Goal: Task Accomplishment & Management: Complete application form

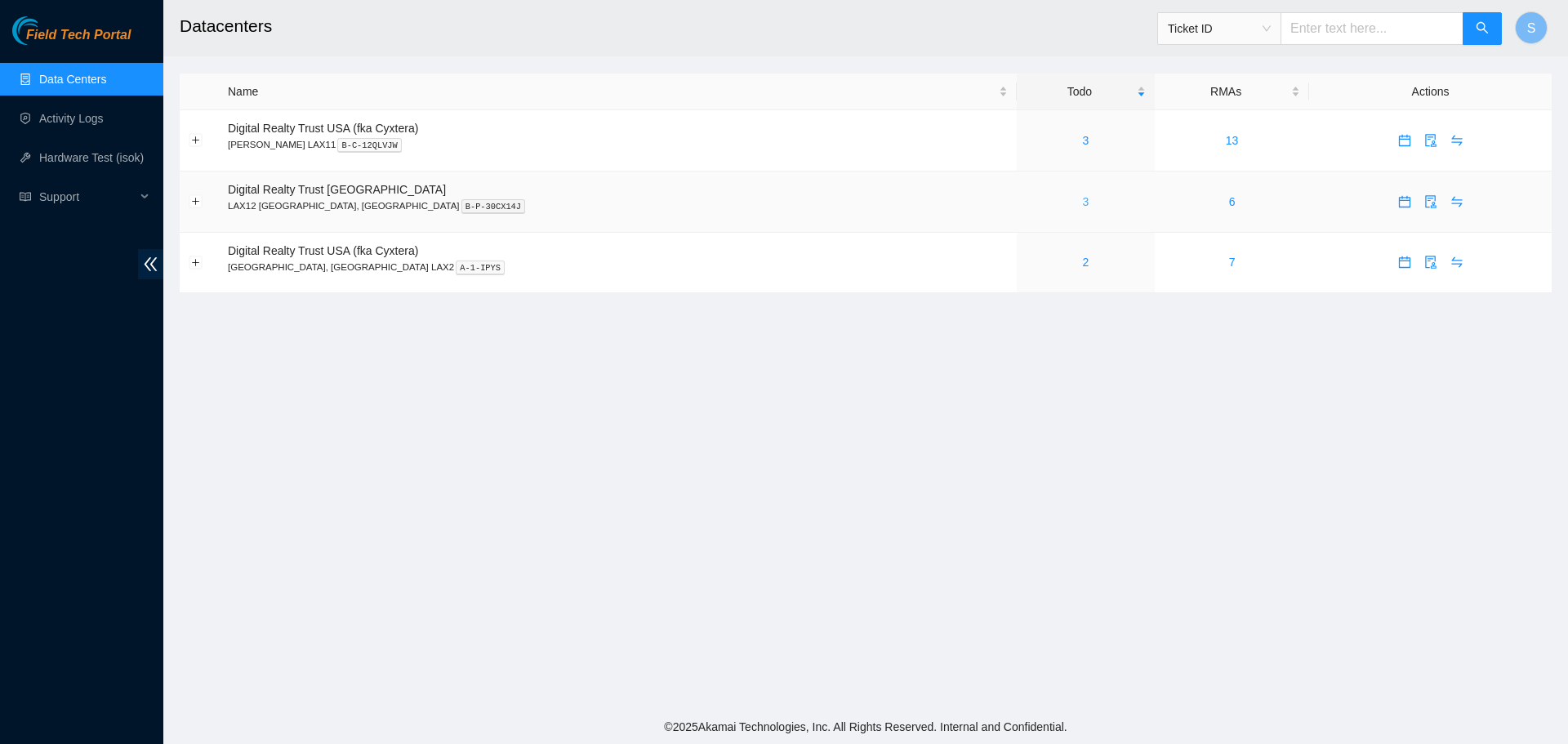
click at [1083, 206] on link "3" at bounding box center [1086, 202] width 7 height 13
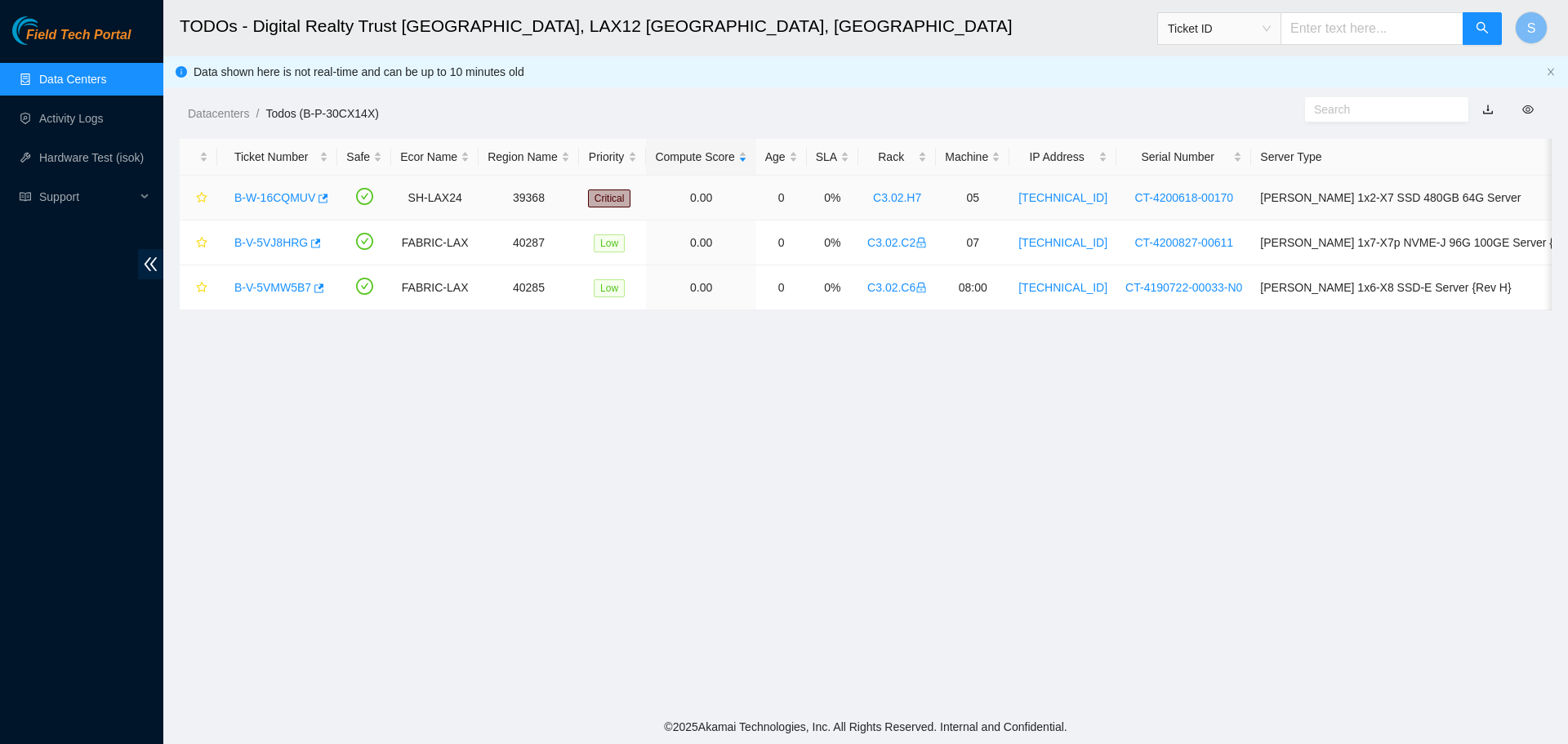
click at [245, 197] on link "B-W-16CQMUV" at bounding box center [275, 198] width 81 height 13
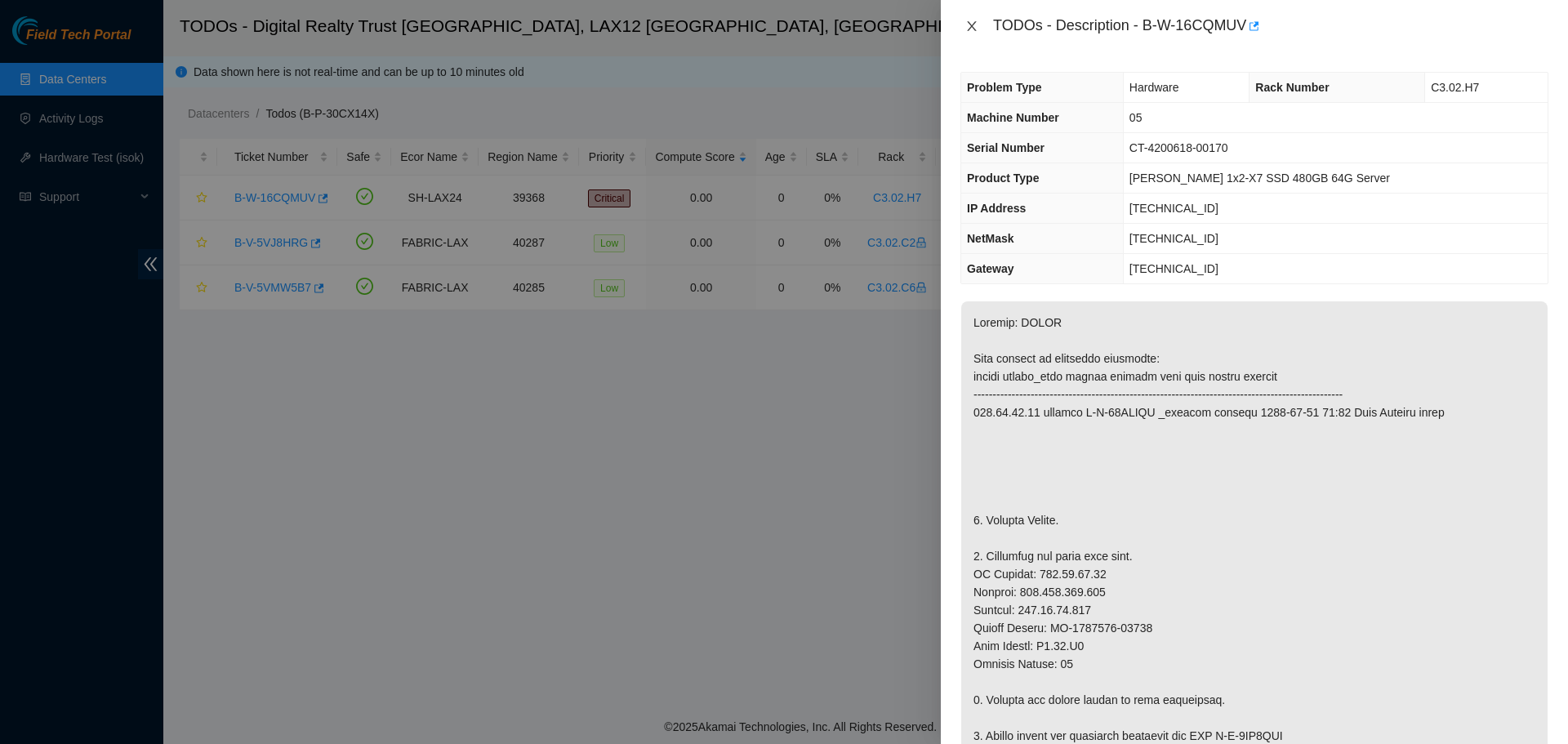
click at [975, 26] on icon "close" at bounding box center [972, 26] width 13 height 13
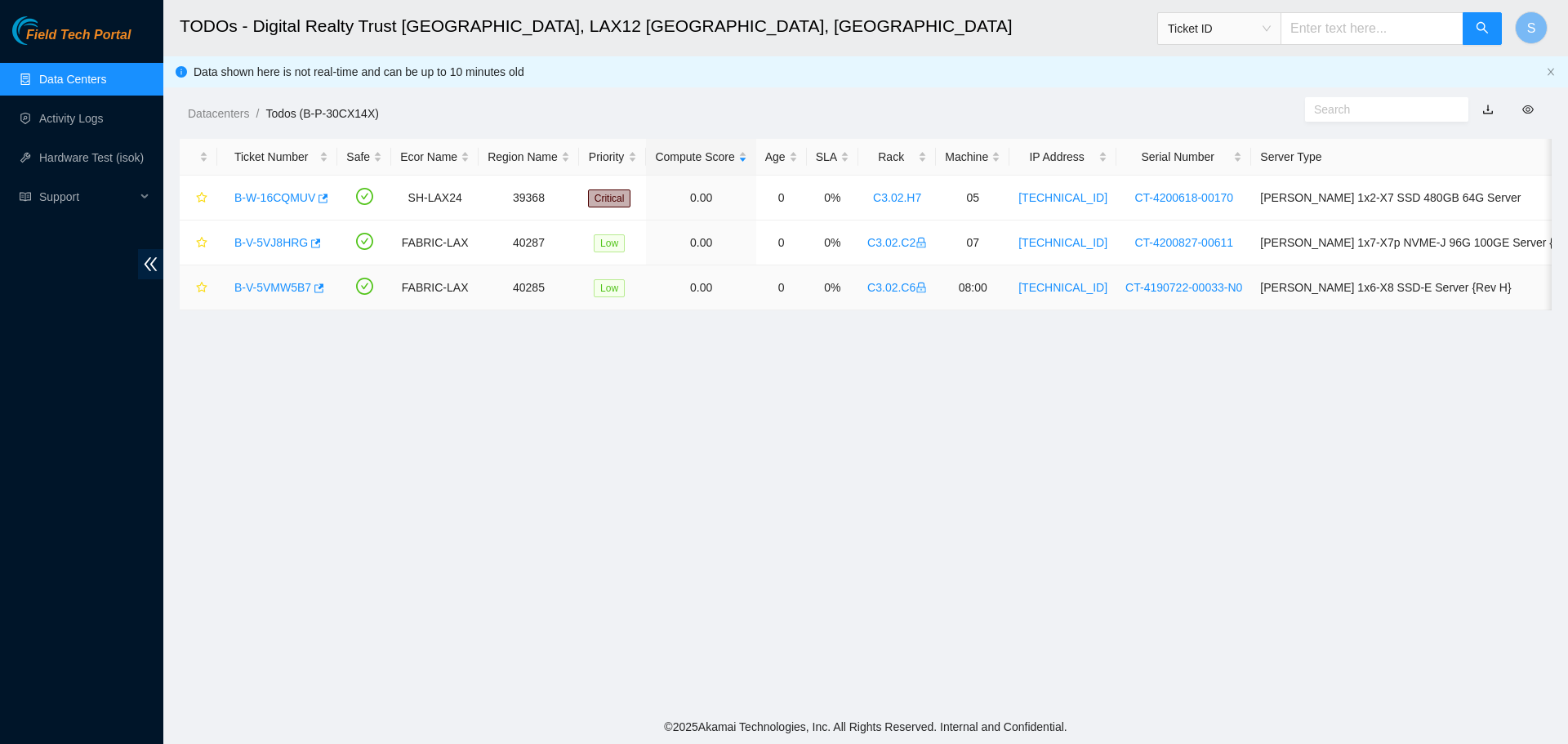
drag, startPoint x: 246, startPoint y: 293, endPoint x: 268, endPoint y: 301, distance: 23.4
click at [246, 293] on link "B-V-5VMW5B7" at bounding box center [273, 288] width 77 height 13
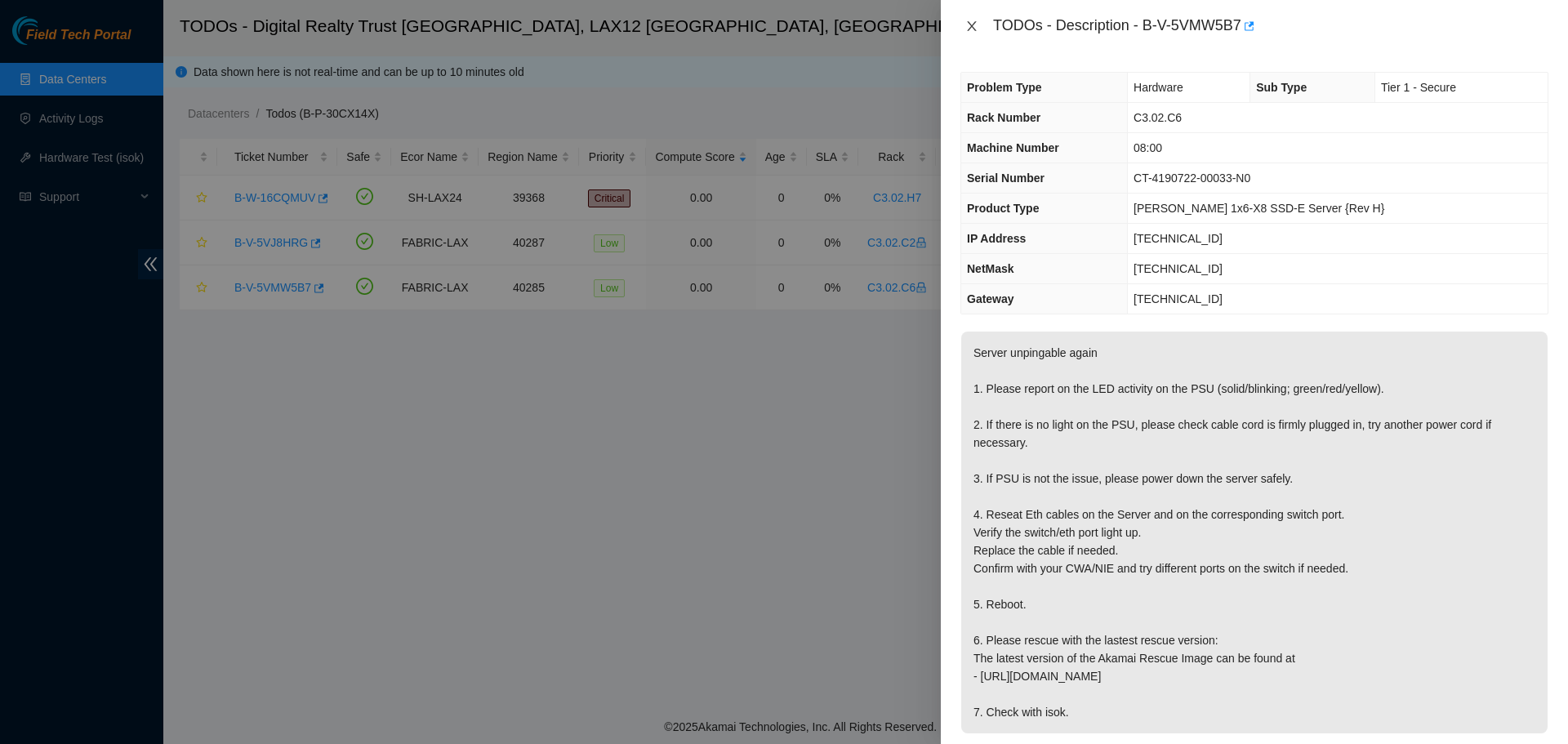
click at [973, 29] on icon "close" at bounding box center [971, 26] width 9 height 10
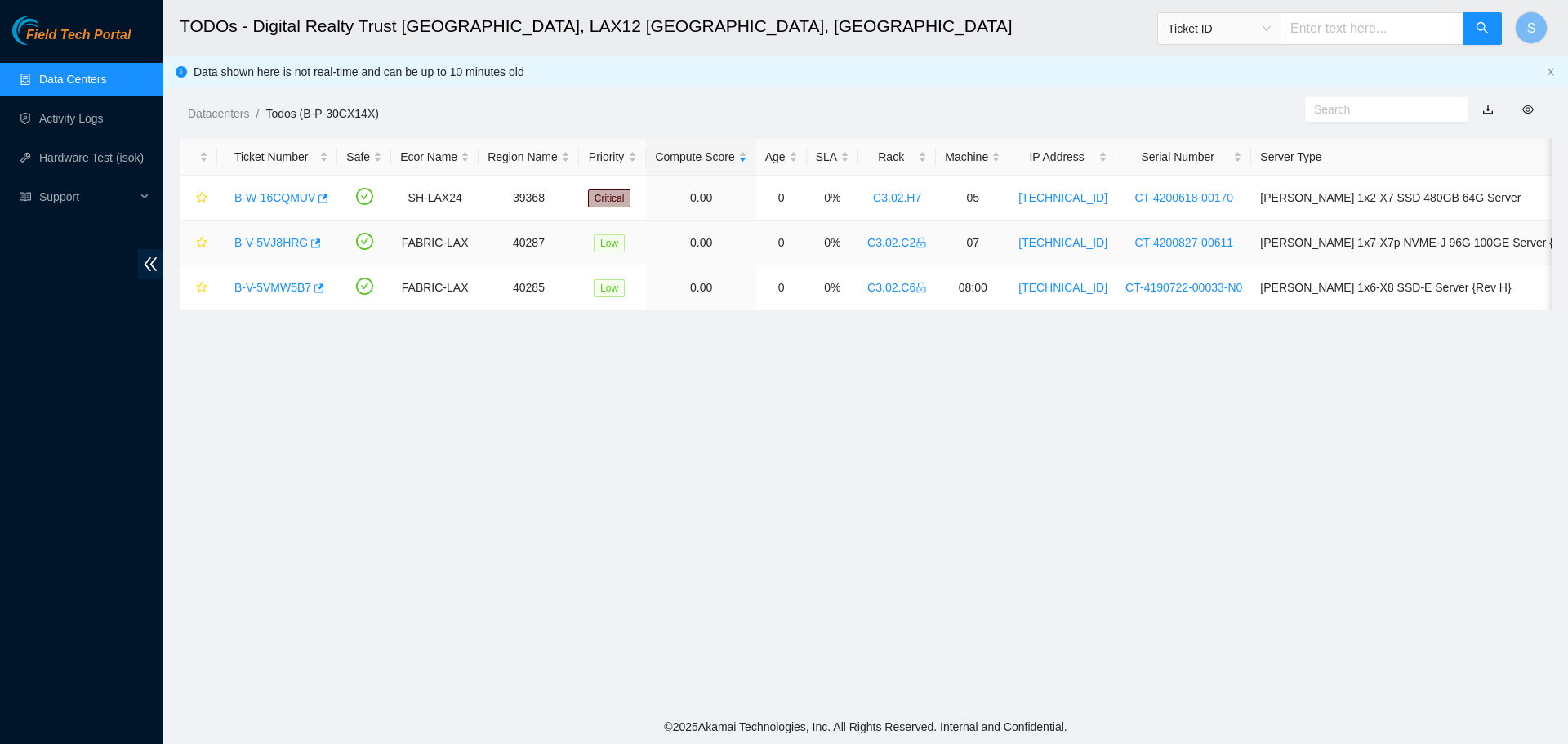
click at [262, 236] on link "B-V-5VJ8HRG" at bounding box center [271, 243] width 74 height 13
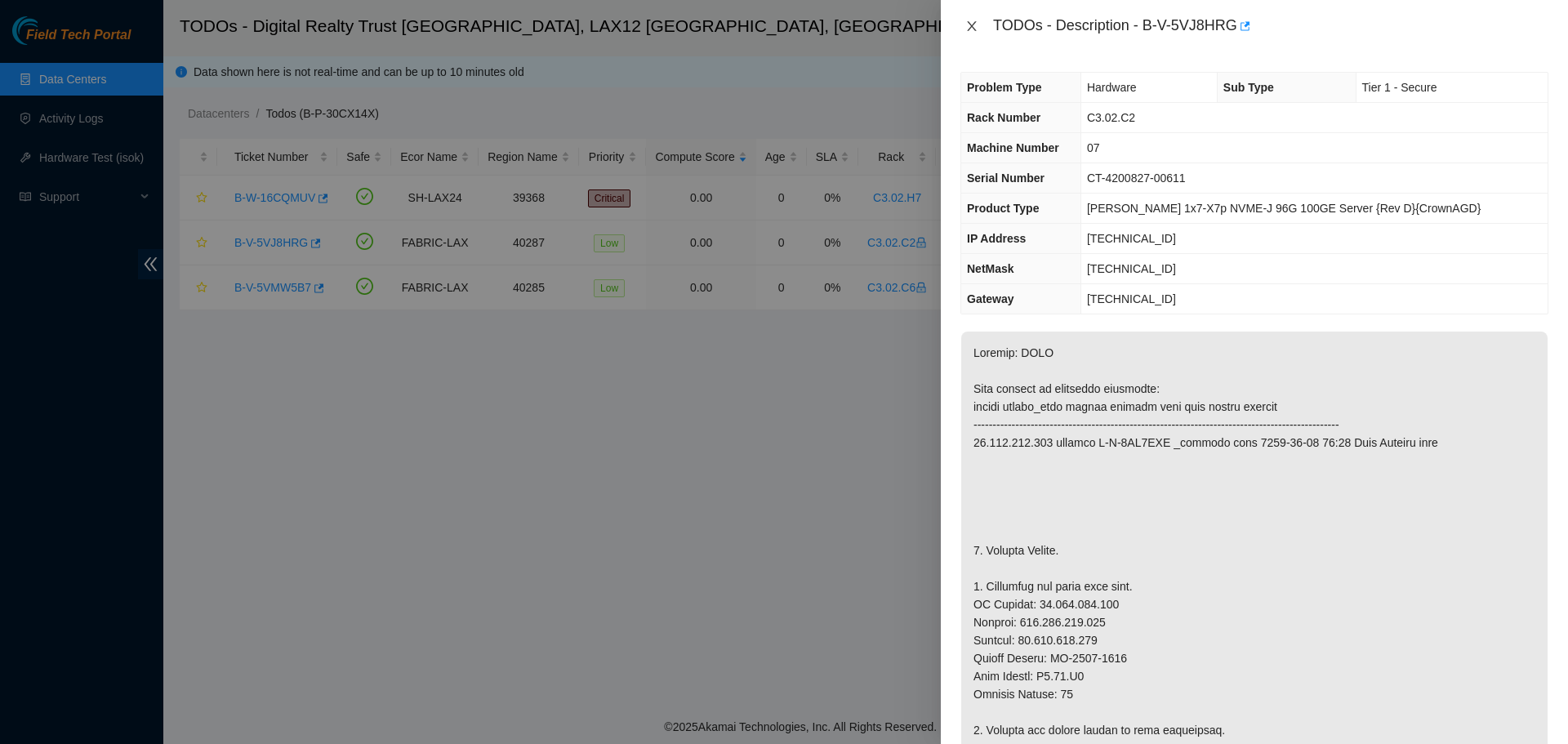
click at [969, 19] on button "Close" at bounding box center [972, 26] width 23 height 16
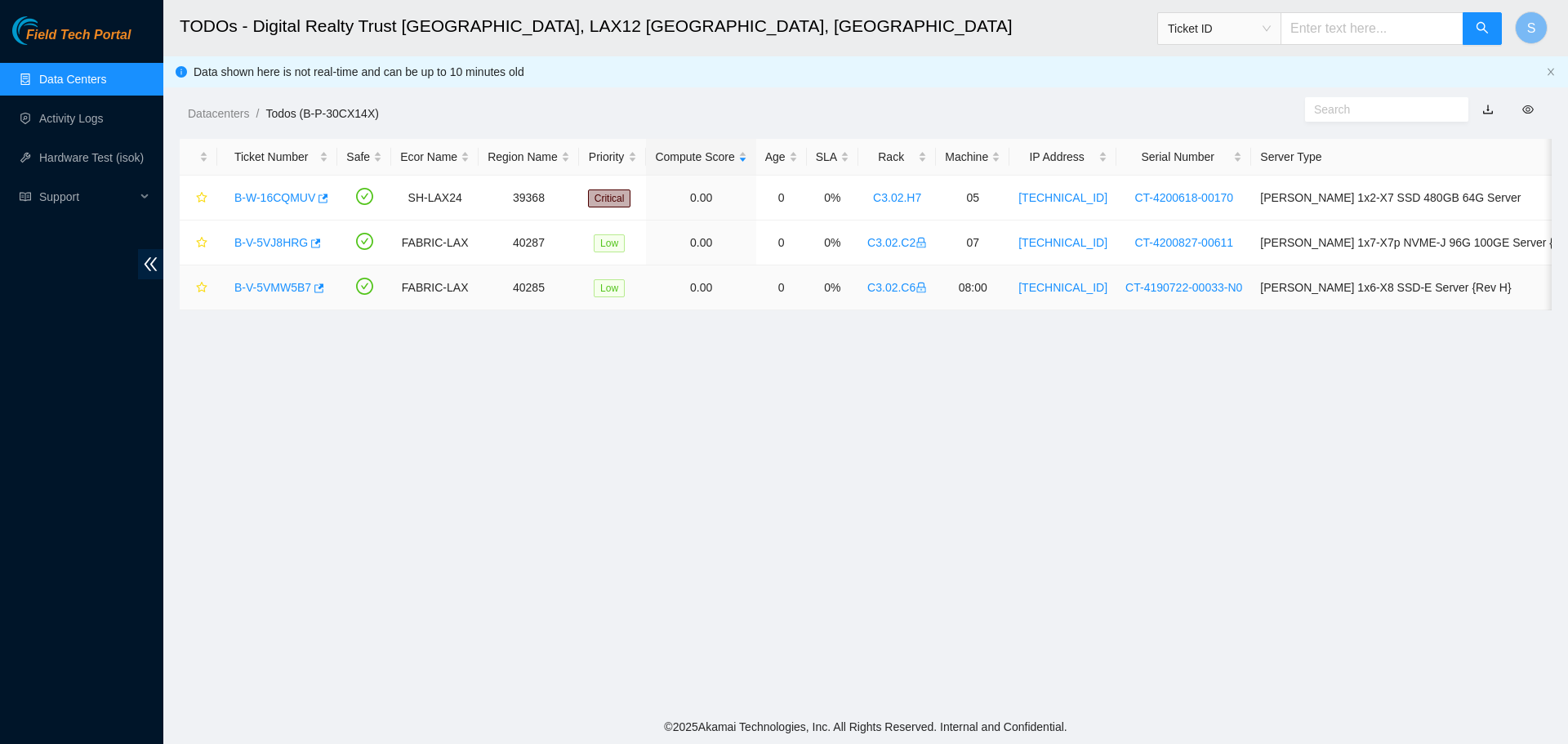
click at [268, 290] on link "B-V-5VMW5B7" at bounding box center [273, 288] width 77 height 13
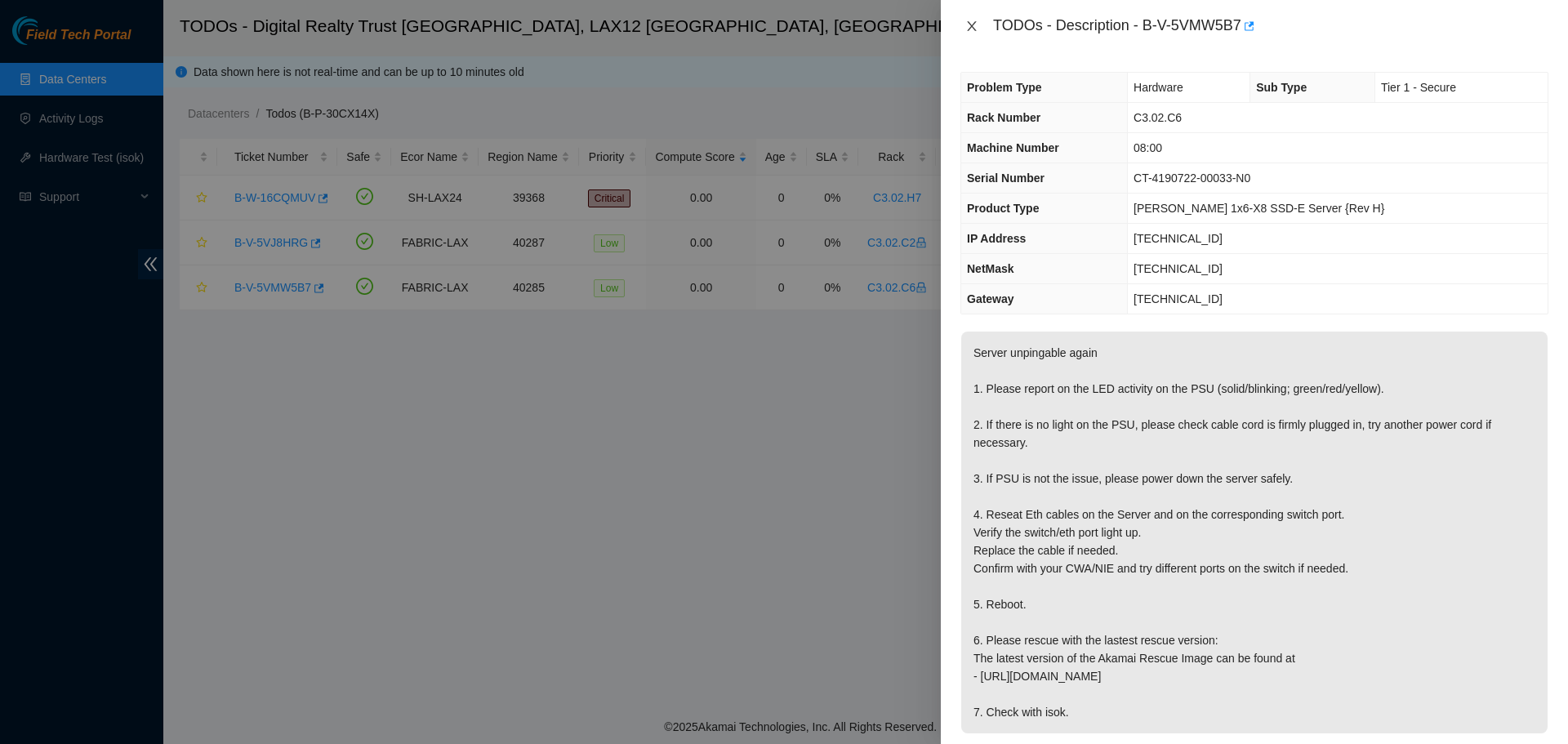
click at [970, 31] on icon "close" at bounding box center [972, 26] width 13 height 13
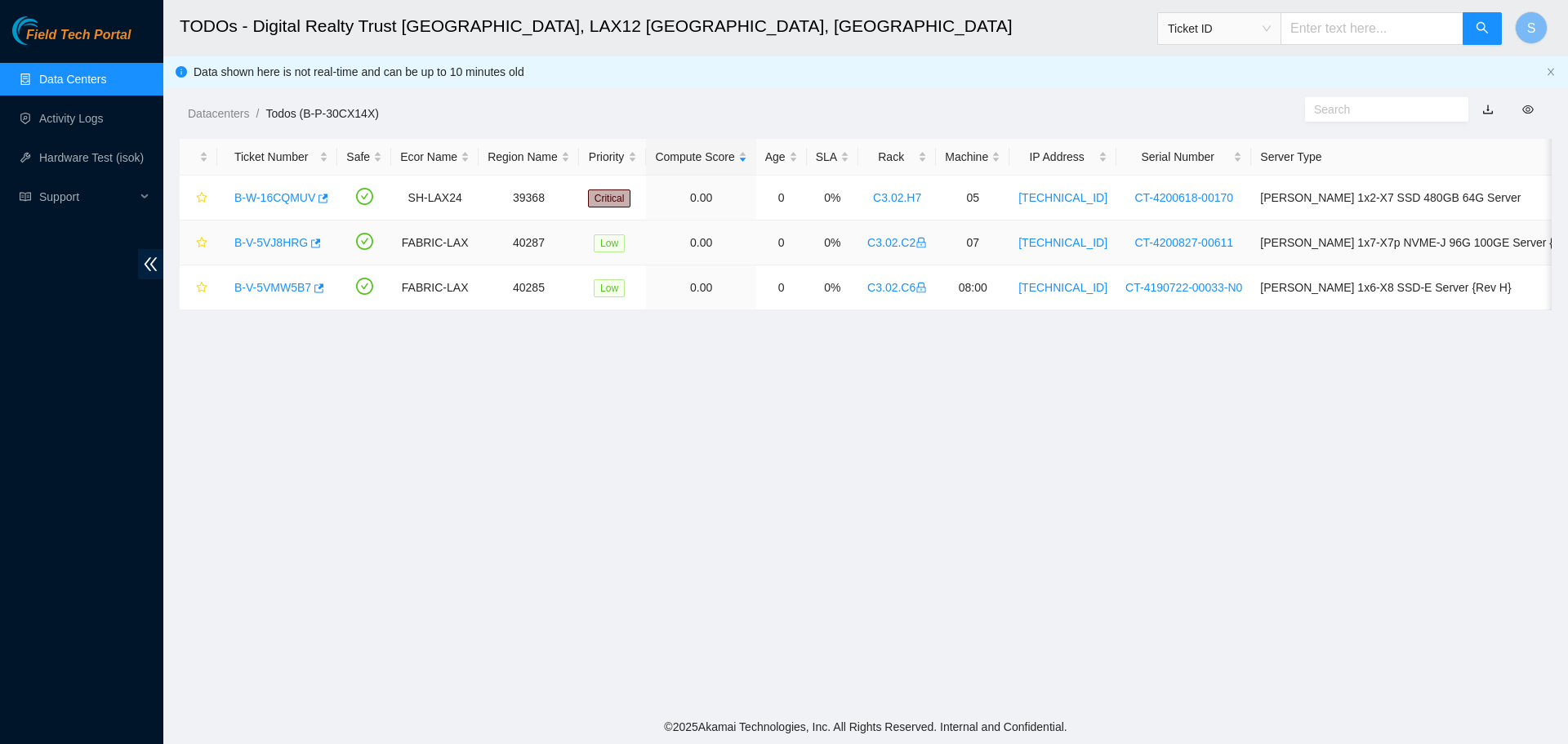
click at [276, 239] on link "B-V-5VJ8HRG" at bounding box center [271, 243] width 74 height 13
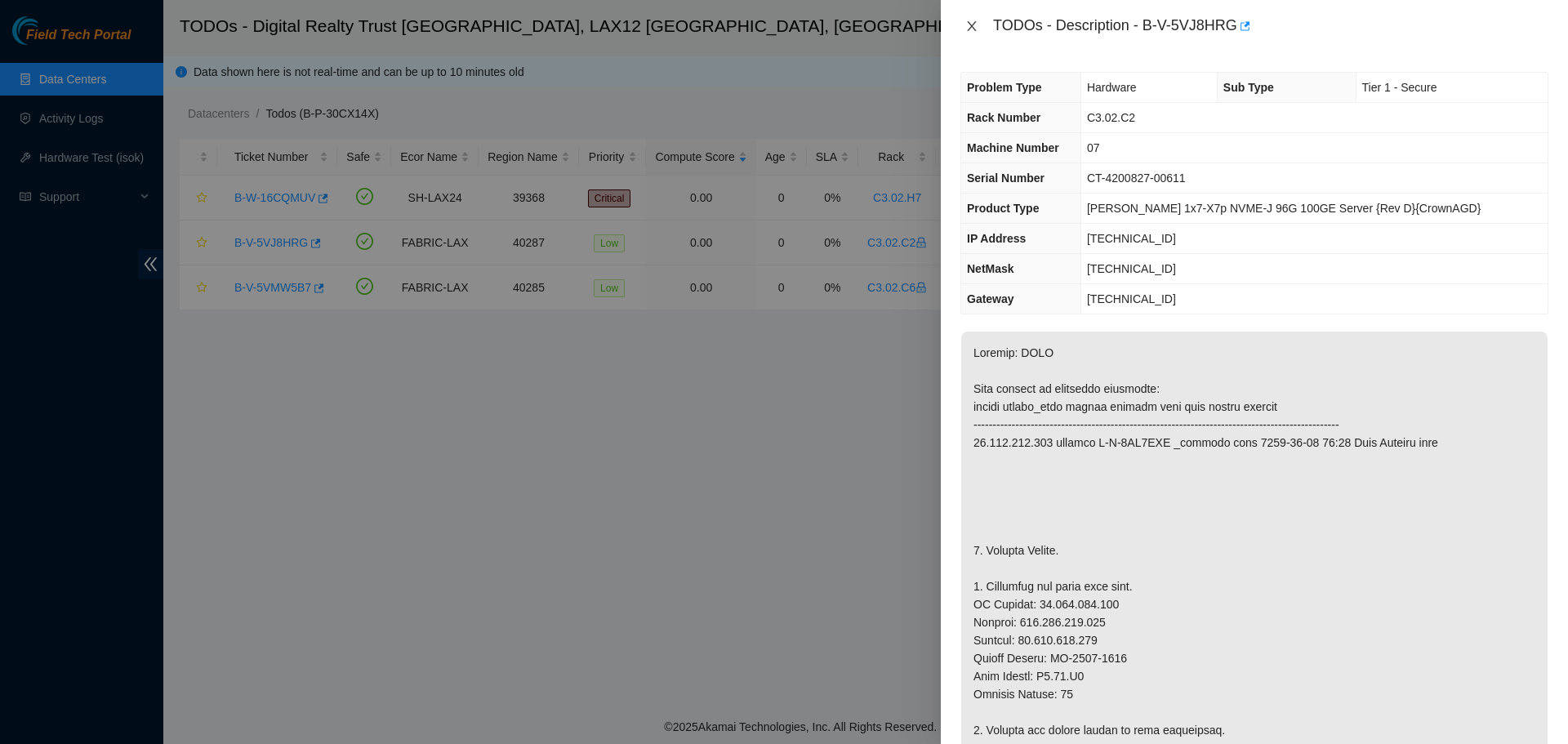
click at [974, 26] on icon "close" at bounding box center [972, 26] width 13 height 13
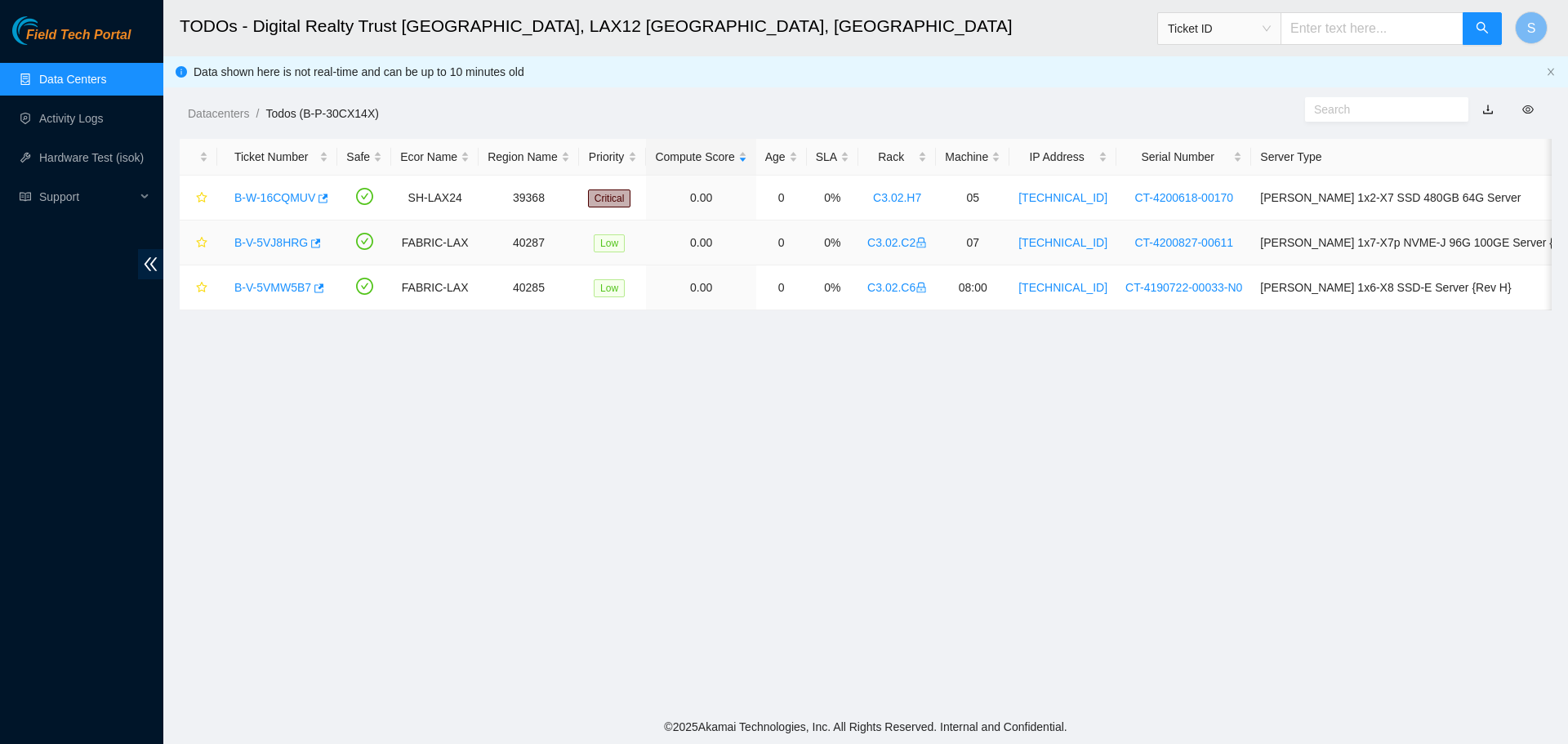
click at [266, 237] on link "B-V-5VJ8HRG" at bounding box center [271, 243] width 74 height 13
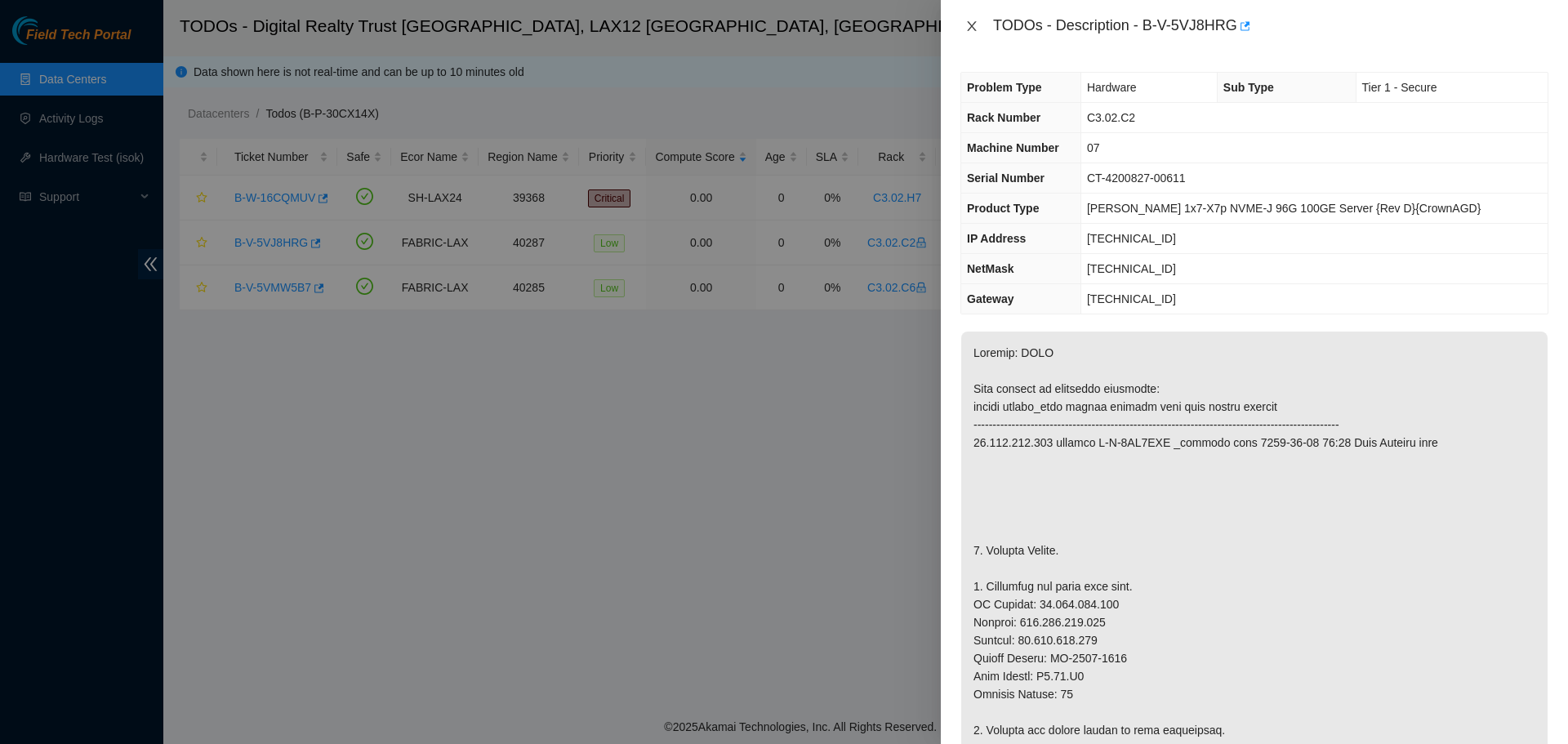
click at [973, 25] on icon "close" at bounding box center [972, 26] width 13 height 13
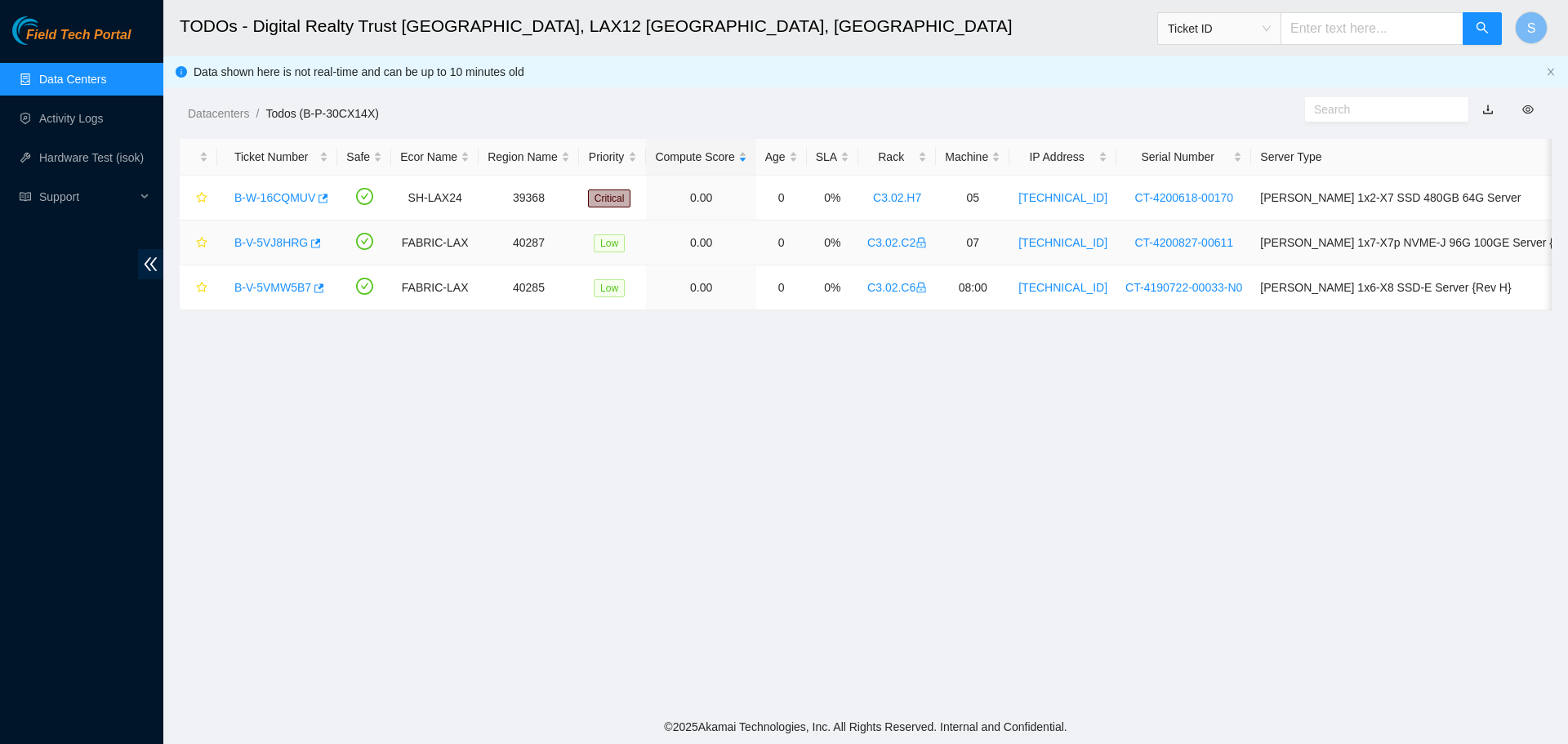
click at [244, 237] on link "B-V-5VJ8HRG" at bounding box center [271, 243] width 74 height 13
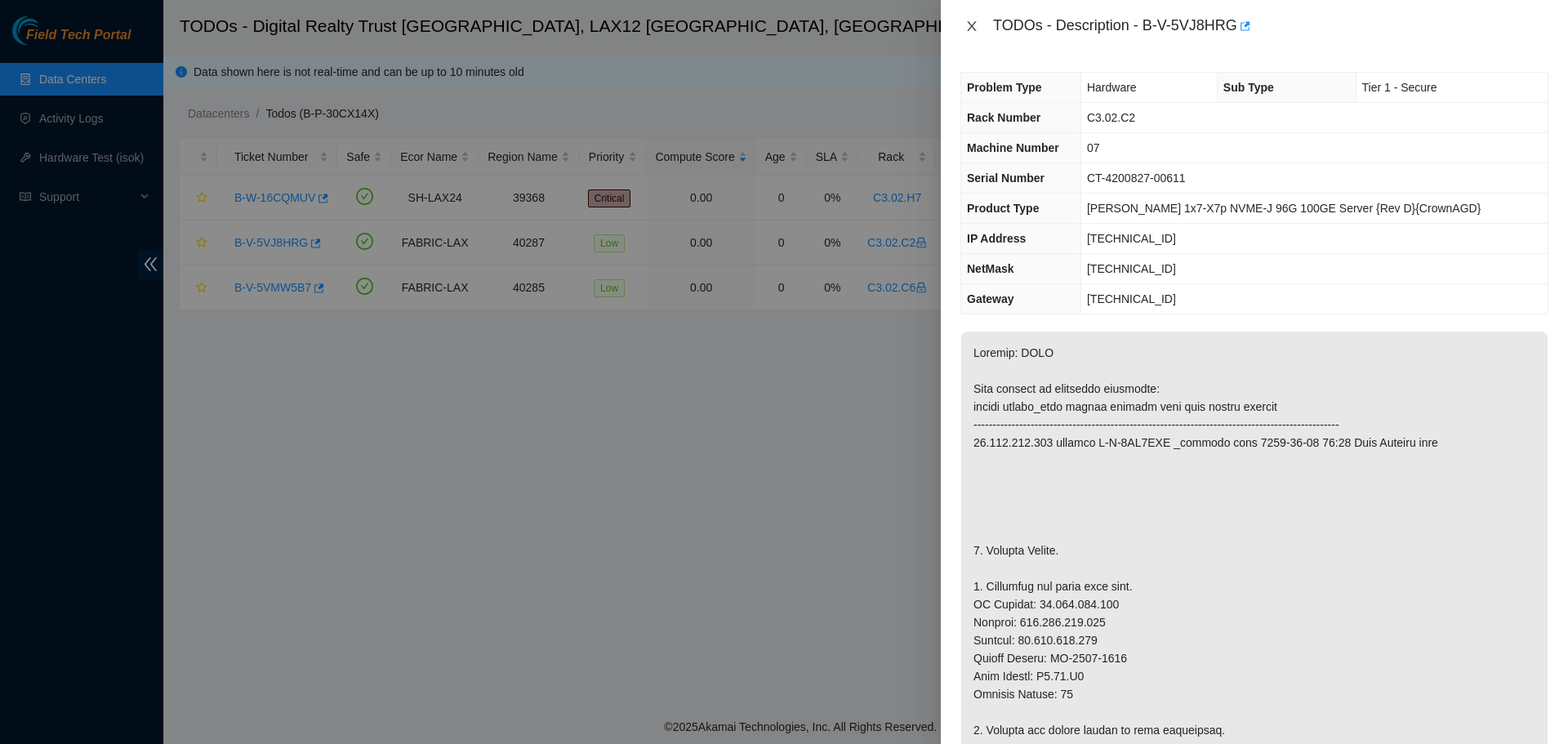
click at [978, 24] on icon "close" at bounding box center [972, 26] width 13 height 13
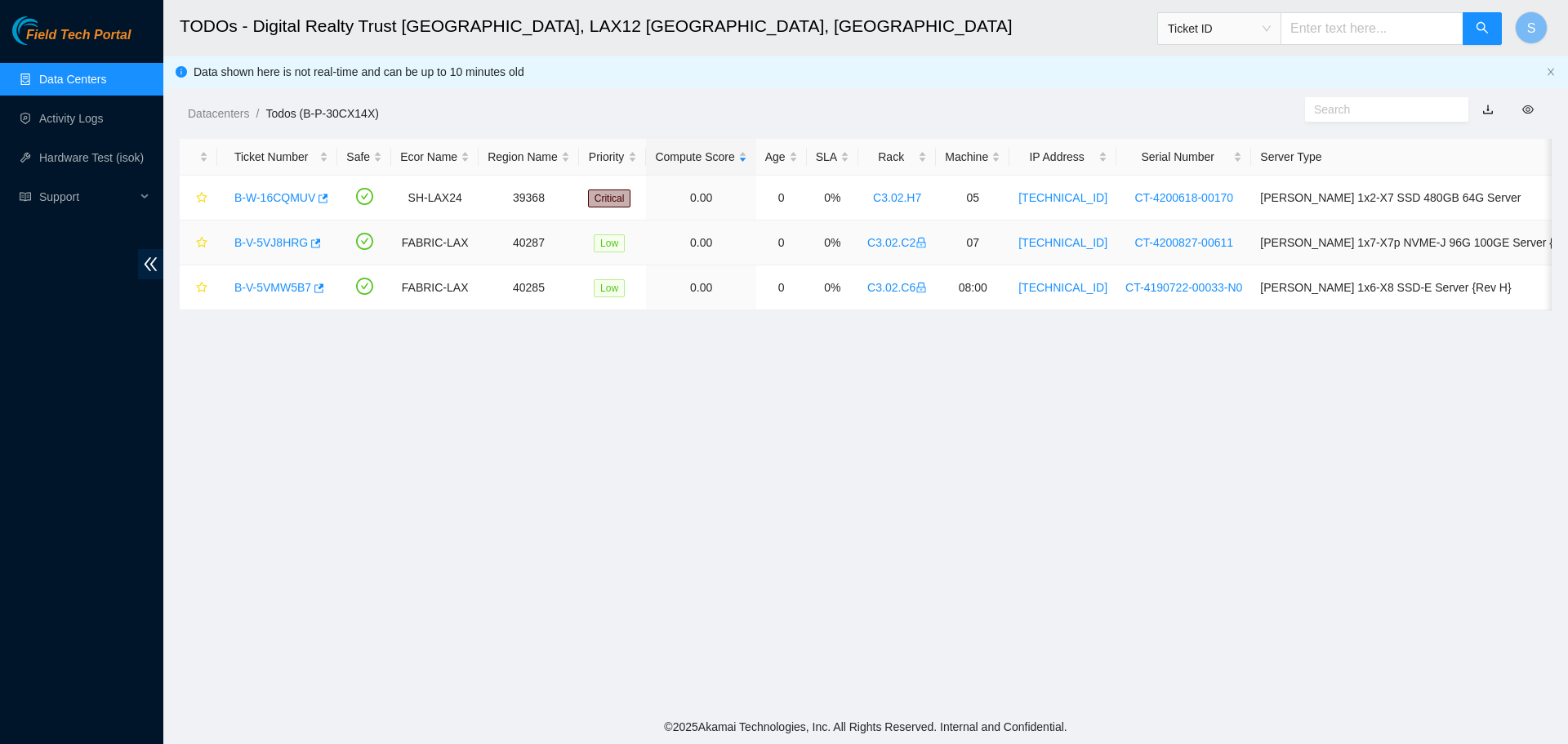
click at [279, 240] on link "B-V-5VJ8HRG" at bounding box center [271, 243] width 74 height 13
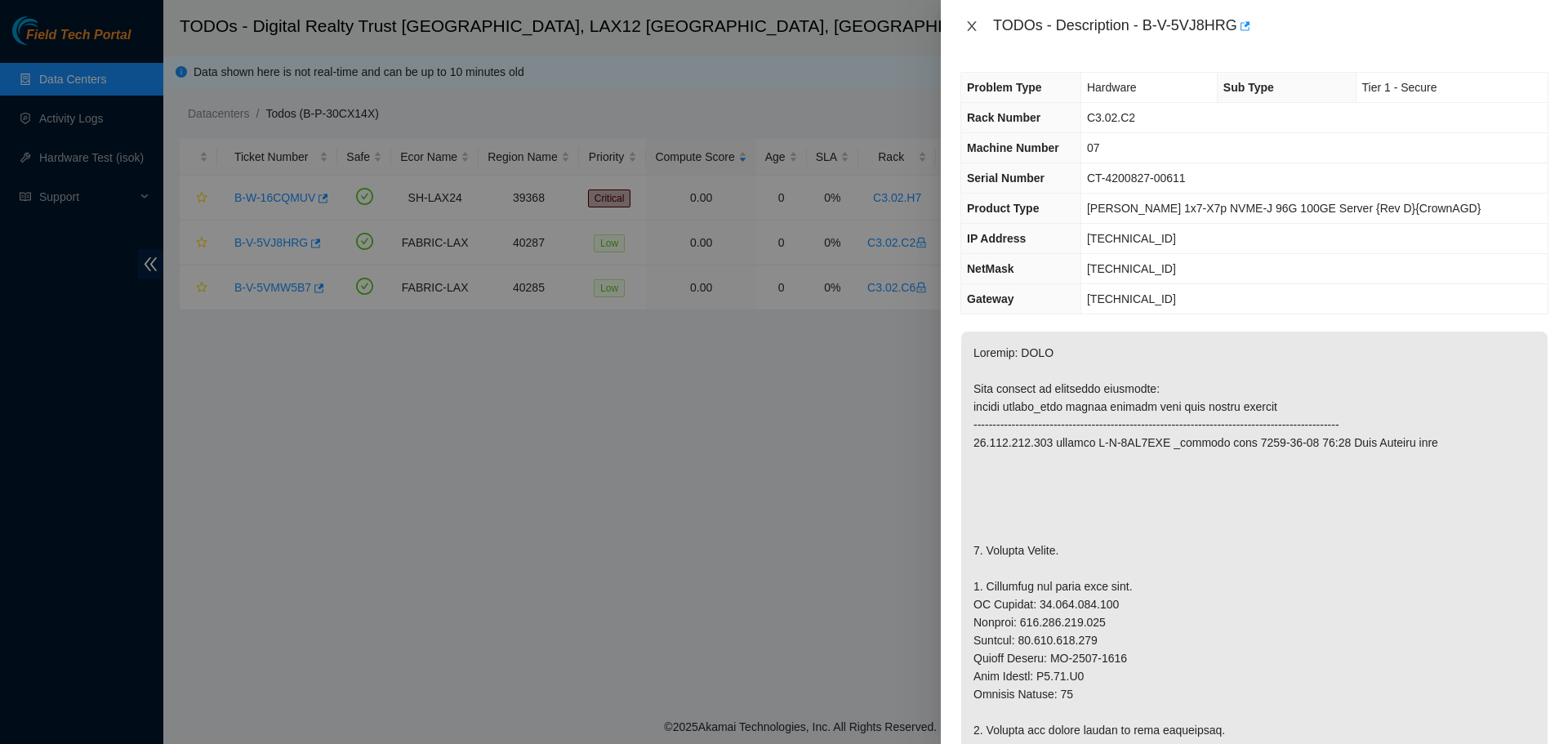
click at [970, 25] on icon "close" at bounding box center [972, 26] width 13 height 13
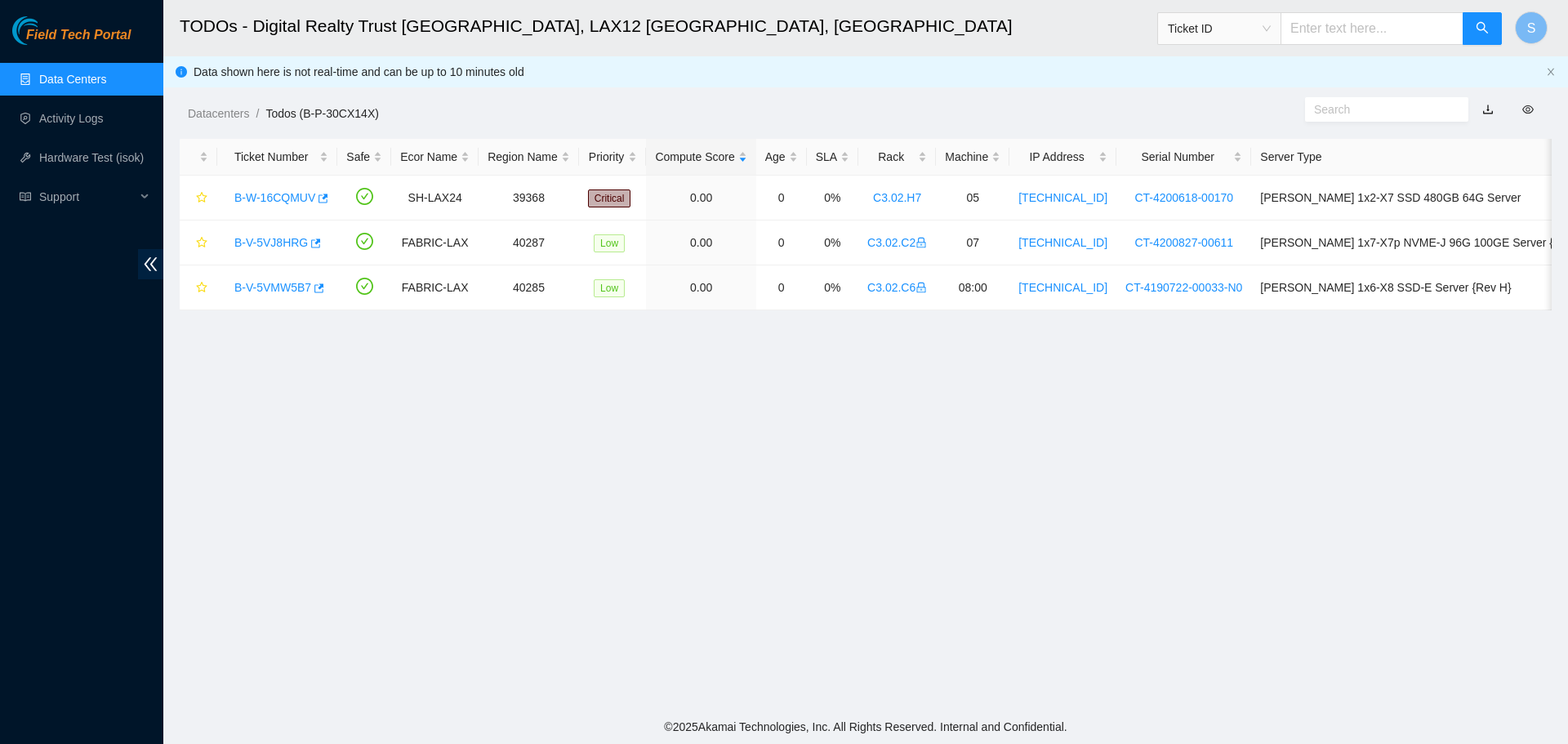
click at [98, 83] on link "Data Centers" at bounding box center [73, 80] width 67 height 13
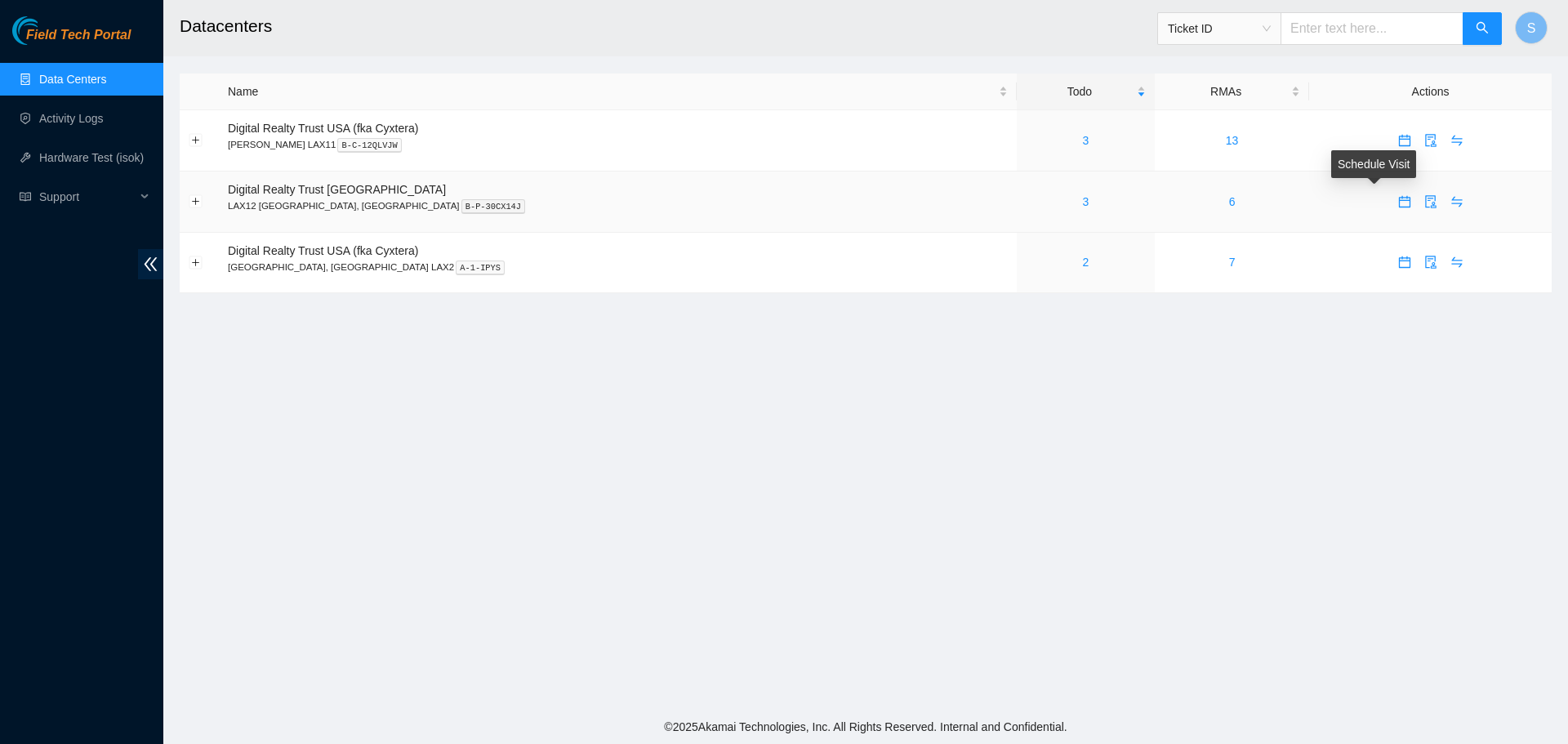
click at [1398, 207] on icon "calendar" at bounding box center [1404, 201] width 11 height 11
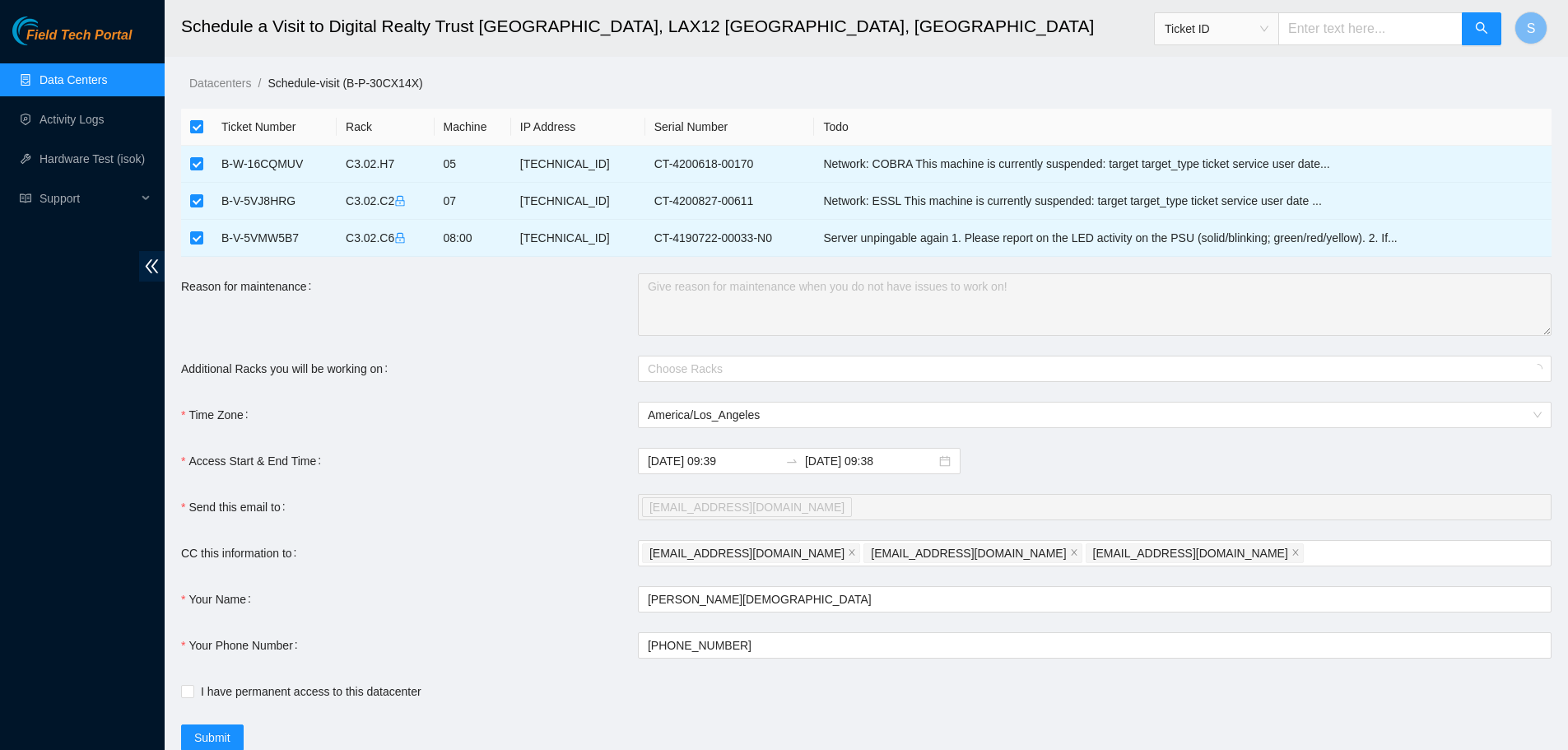
click at [200, 125] on input "checkbox" at bounding box center [197, 127] width 13 height 13
checkbox input "false"
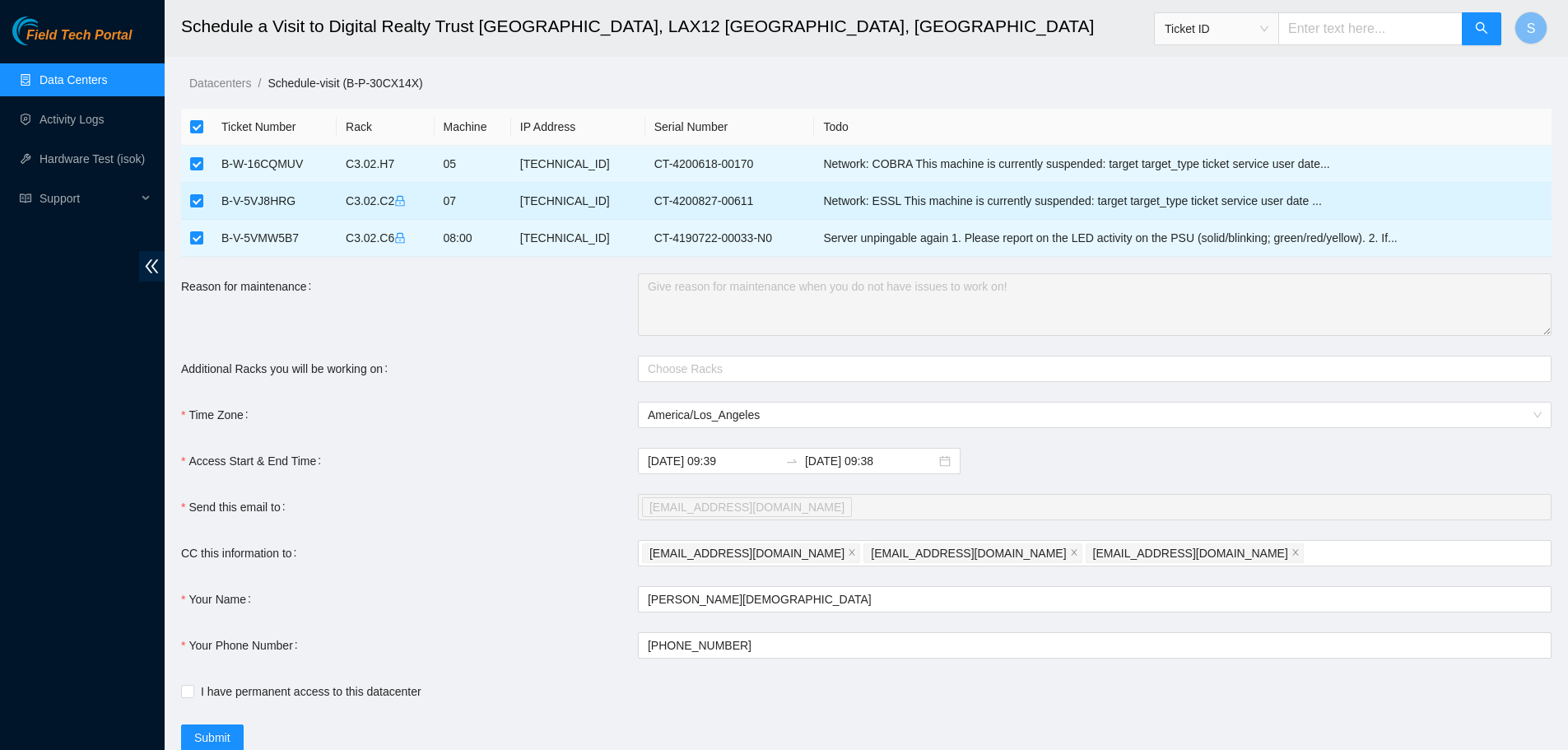
checkbox input "true"
click at [194, 200] on input "checkbox" at bounding box center [197, 201] width 13 height 13
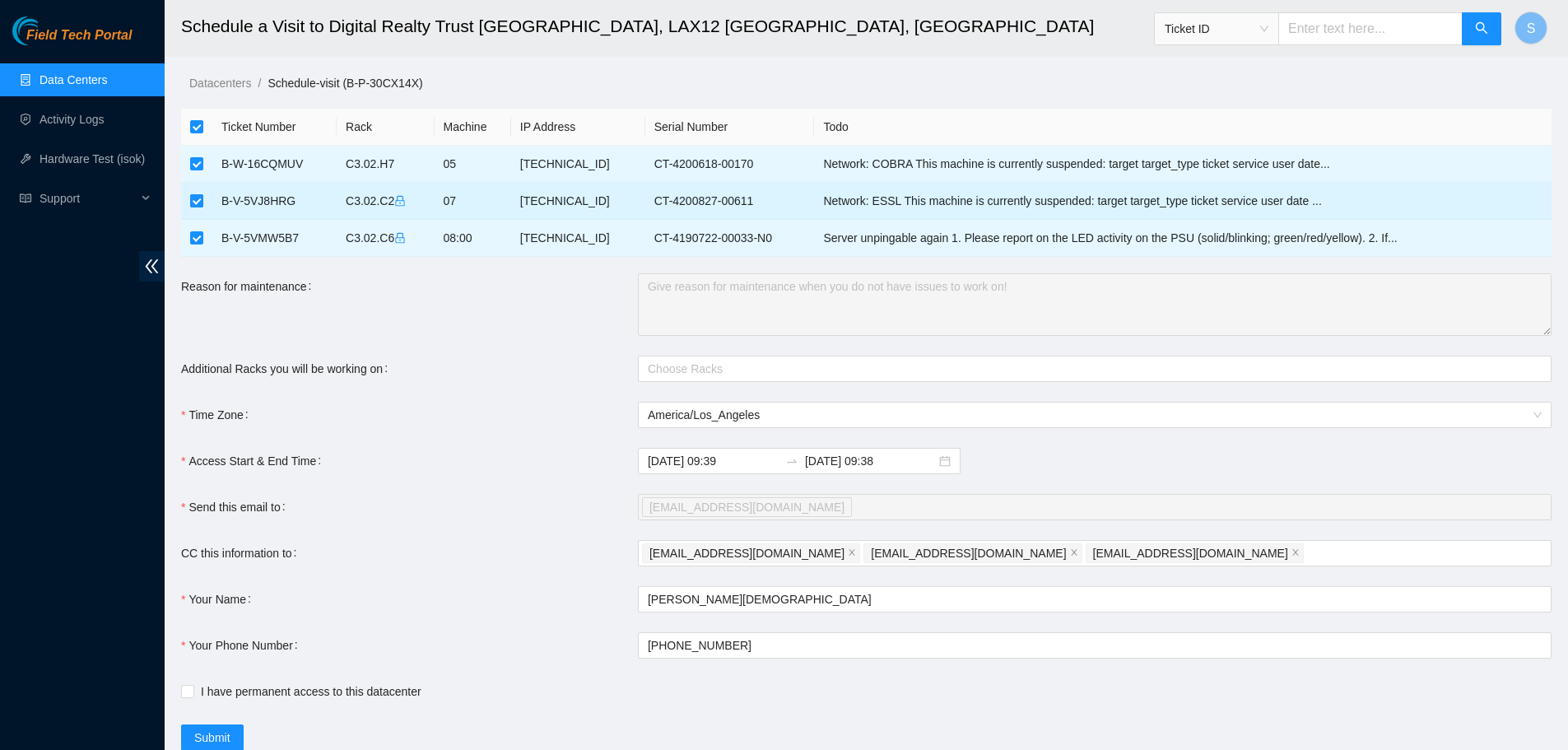
checkbox input "false"
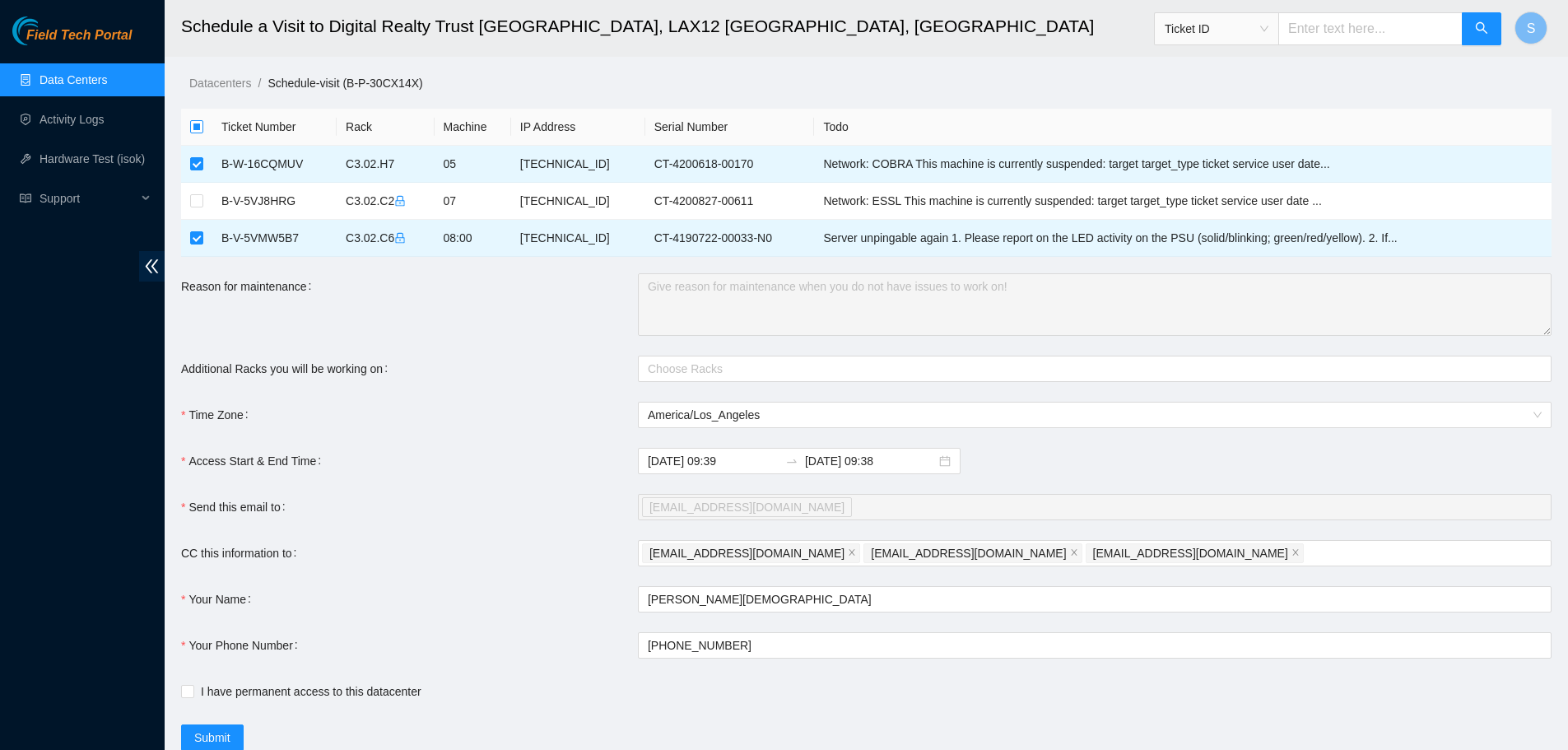
click at [199, 122] on input "checkbox" at bounding box center [197, 127] width 13 height 13
checkbox input "true"
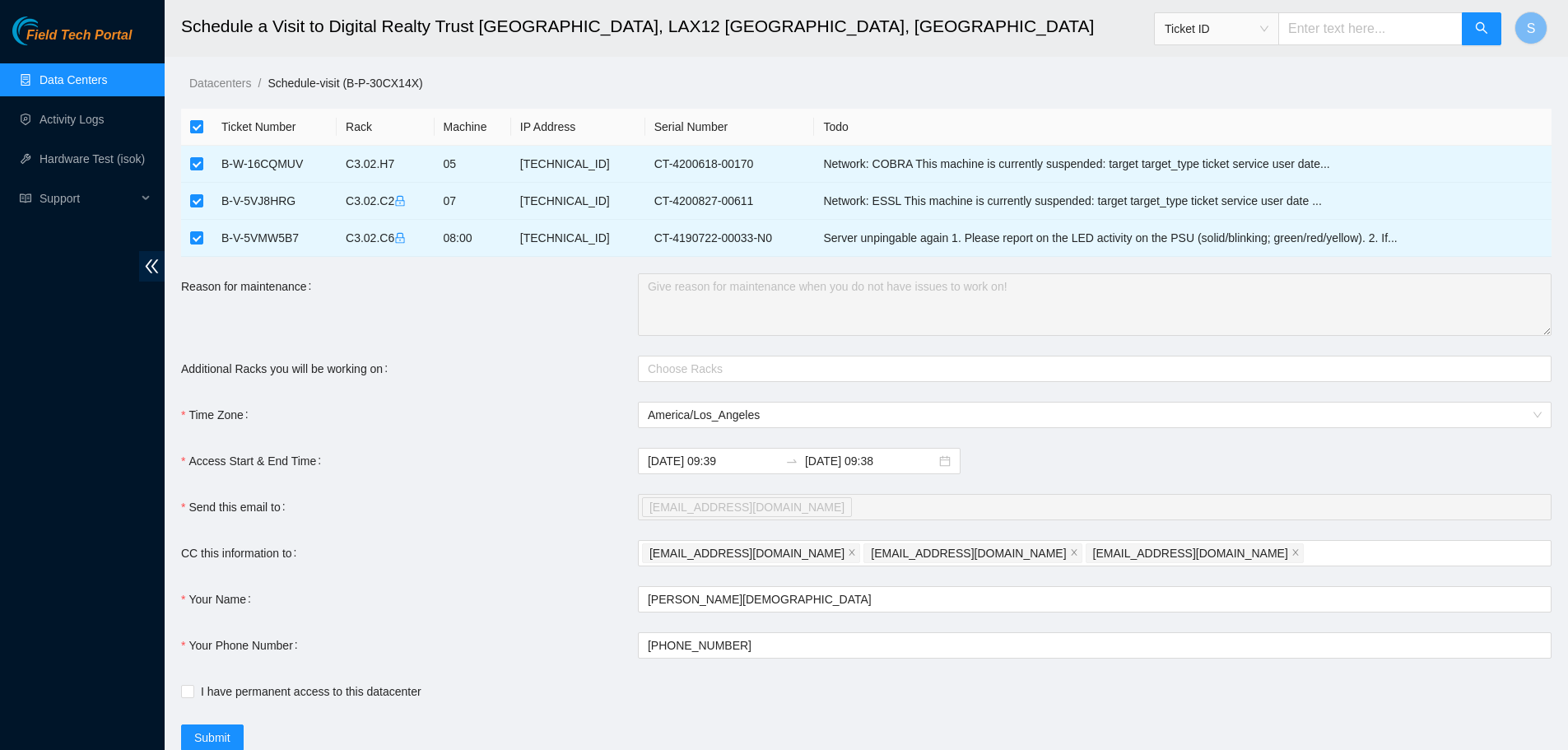
click at [197, 131] on input "checkbox" at bounding box center [197, 127] width 13 height 13
checkbox input "false"
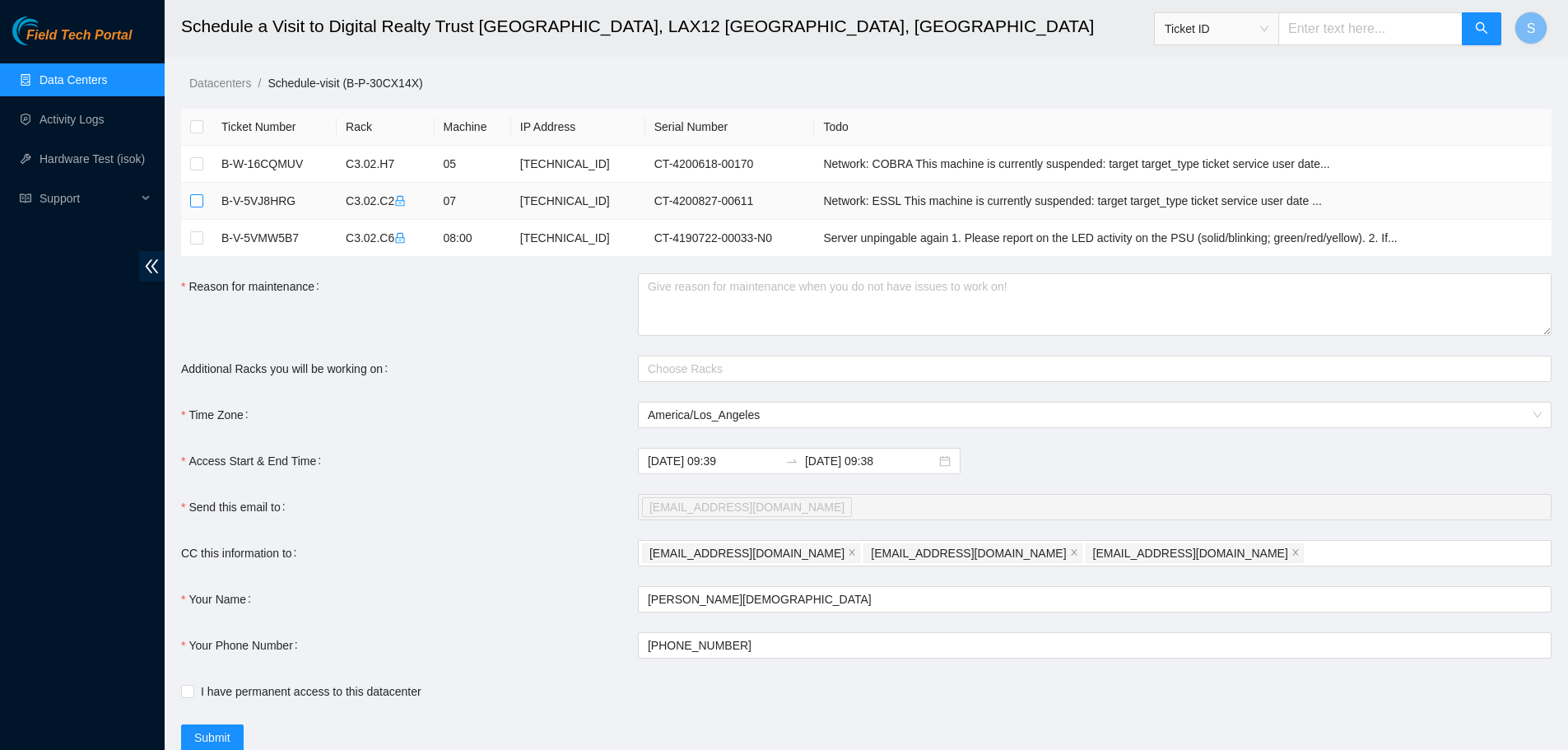
click at [191, 200] on input "checkbox" at bounding box center [197, 201] width 13 height 13
checkbox input "true"
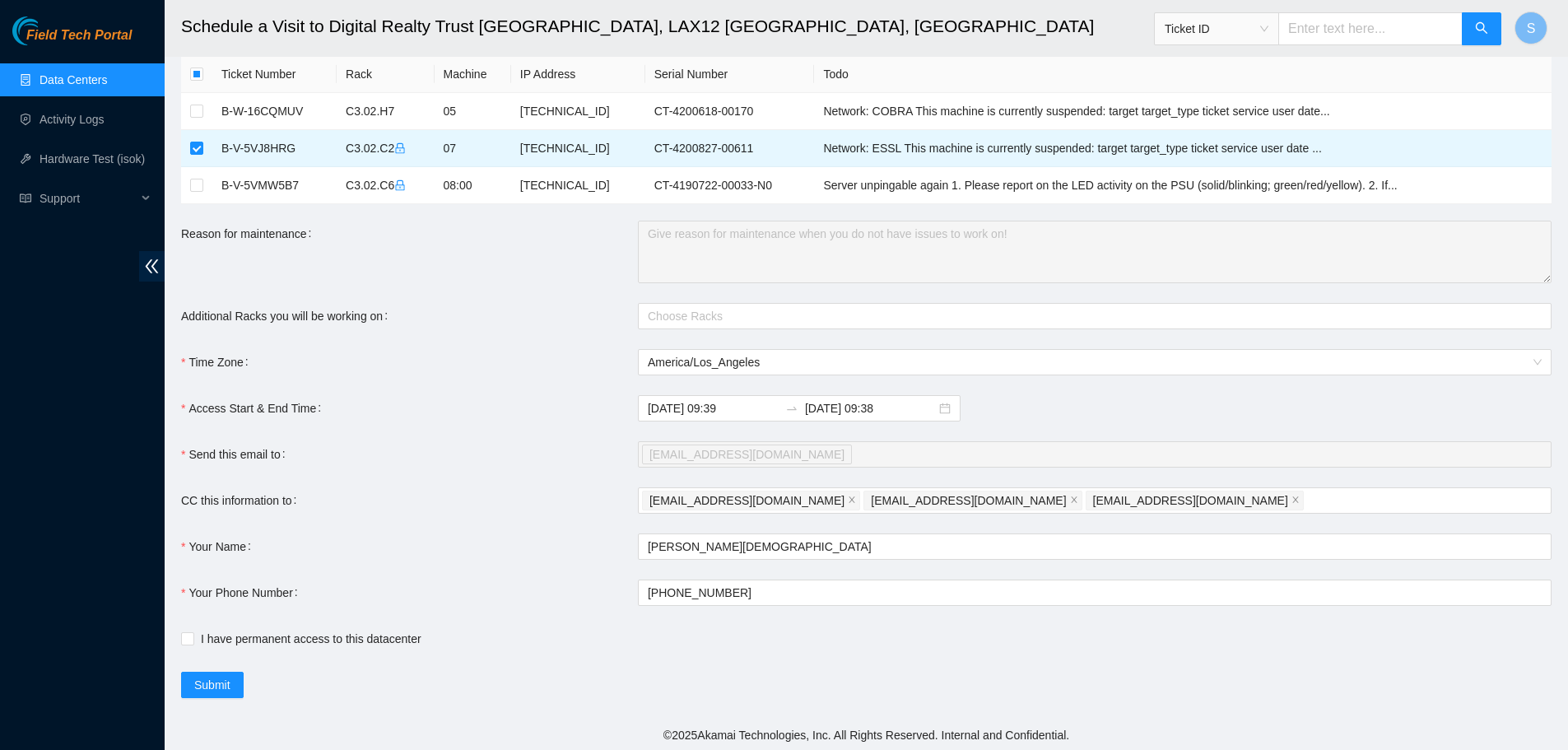
scroll to position [55, 0]
click at [857, 412] on input "[DATE] 09:38" at bounding box center [870, 406] width 131 height 18
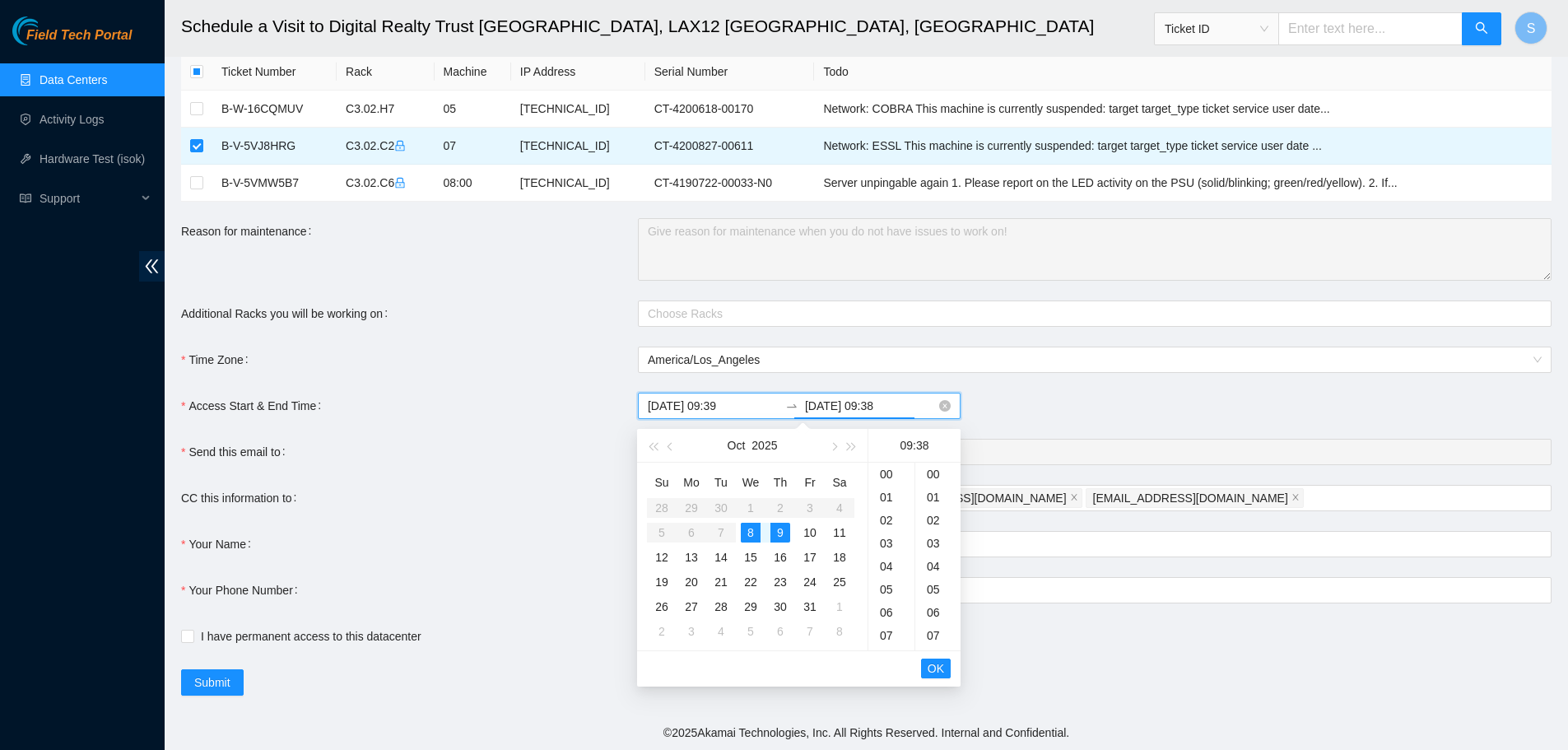
scroll to position [877, 0]
click at [754, 533] on div "8" at bounding box center [751, 533] width 20 height 20
click at [894, 552] on div "16" at bounding box center [892, 553] width 46 height 23
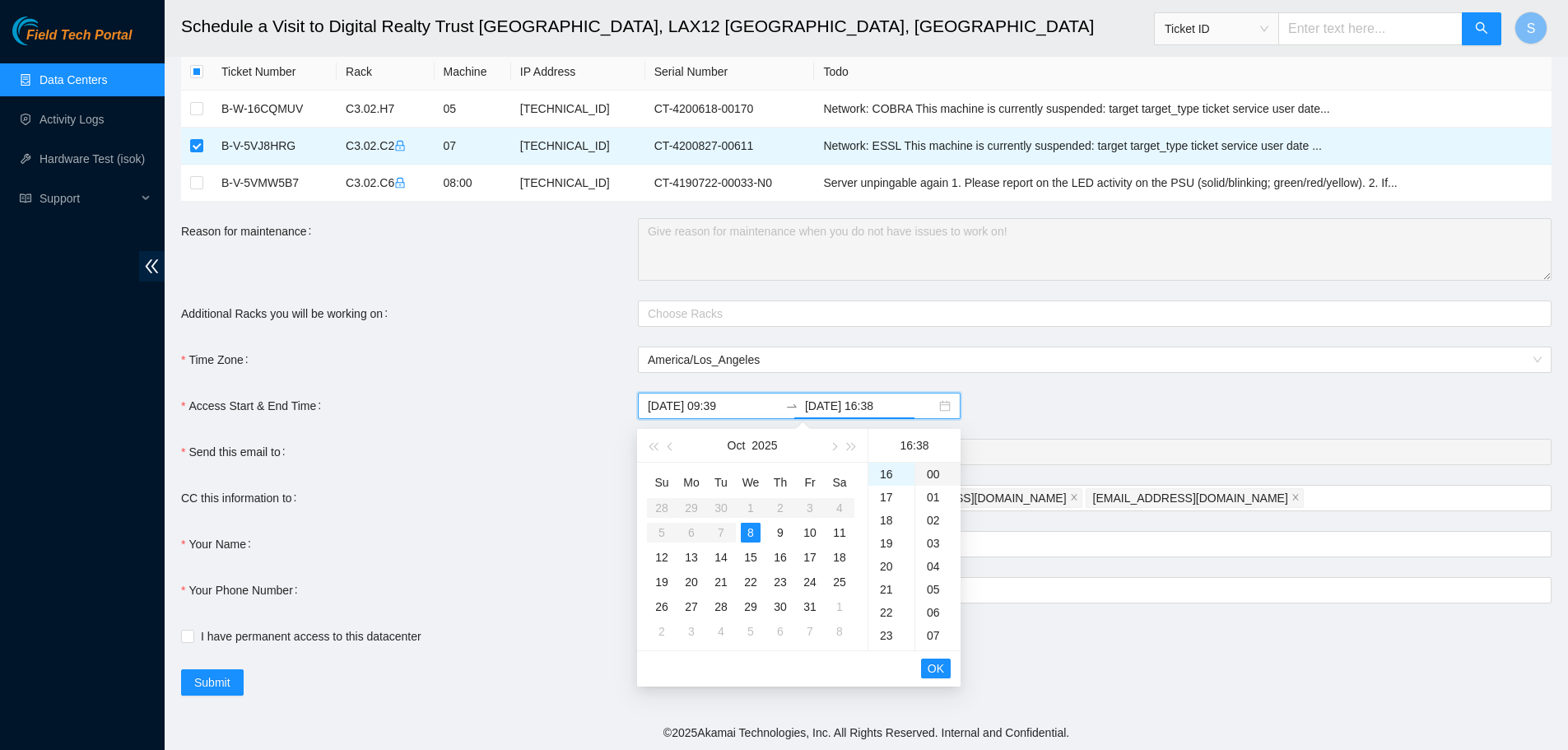
click at [933, 471] on div "00" at bounding box center [938, 475] width 45 height 23
type input "[DATE] 16:00"
click at [937, 669] on span "OK" at bounding box center [936, 669] width 17 height 18
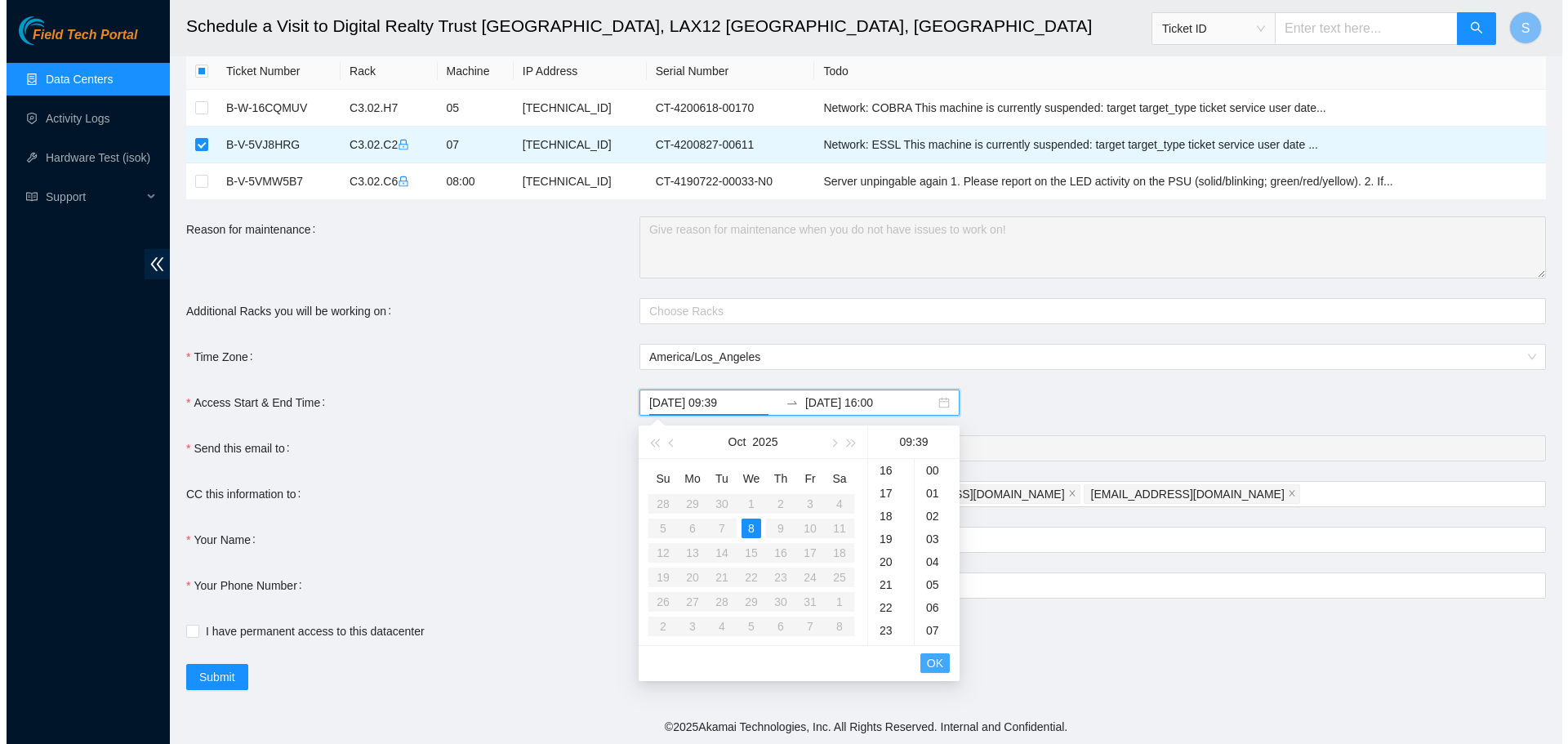
scroll to position [892, 0]
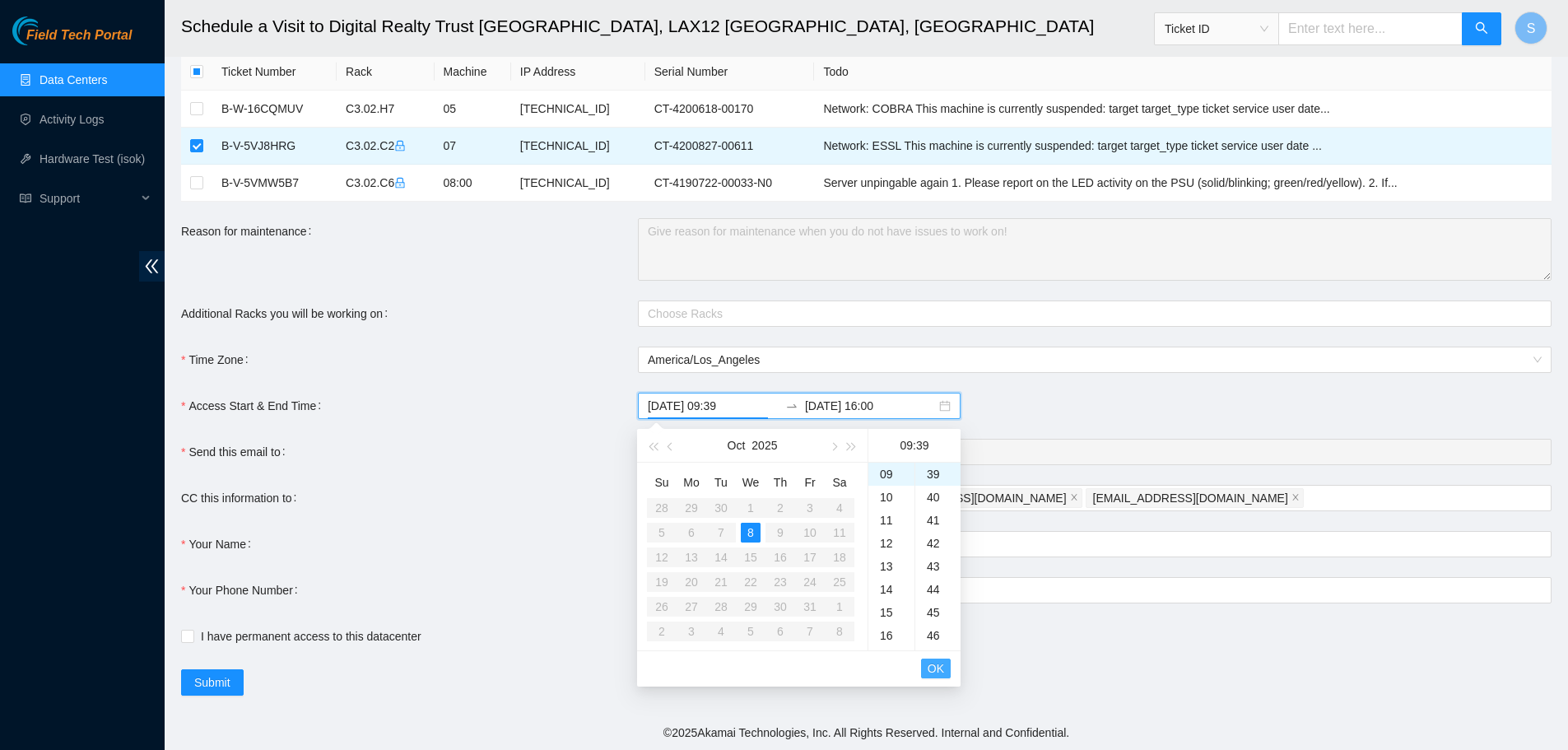
click at [937, 669] on span "OK" at bounding box center [936, 669] width 17 height 18
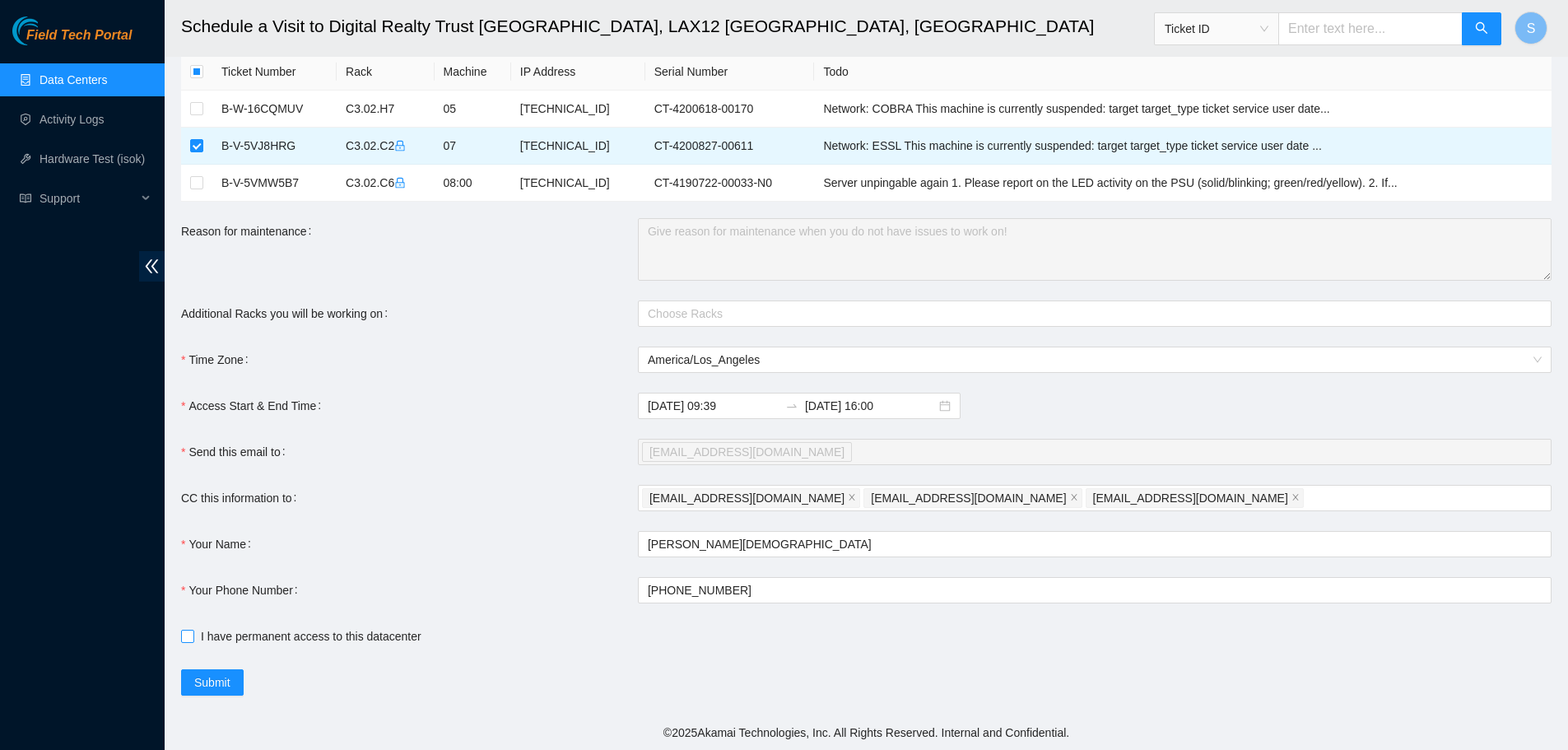
click at [208, 638] on span "I have permanent access to this datacenter" at bounding box center [311, 637] width 234 height 18
click at [193, 638] on input "I have permanent access to this datacenter" at bounding box center [187, 636] width 12 height 12
checkbox input "true"
click at [215, 684] on span "Submit" at bounding box center [212, 683] width 36 height 18
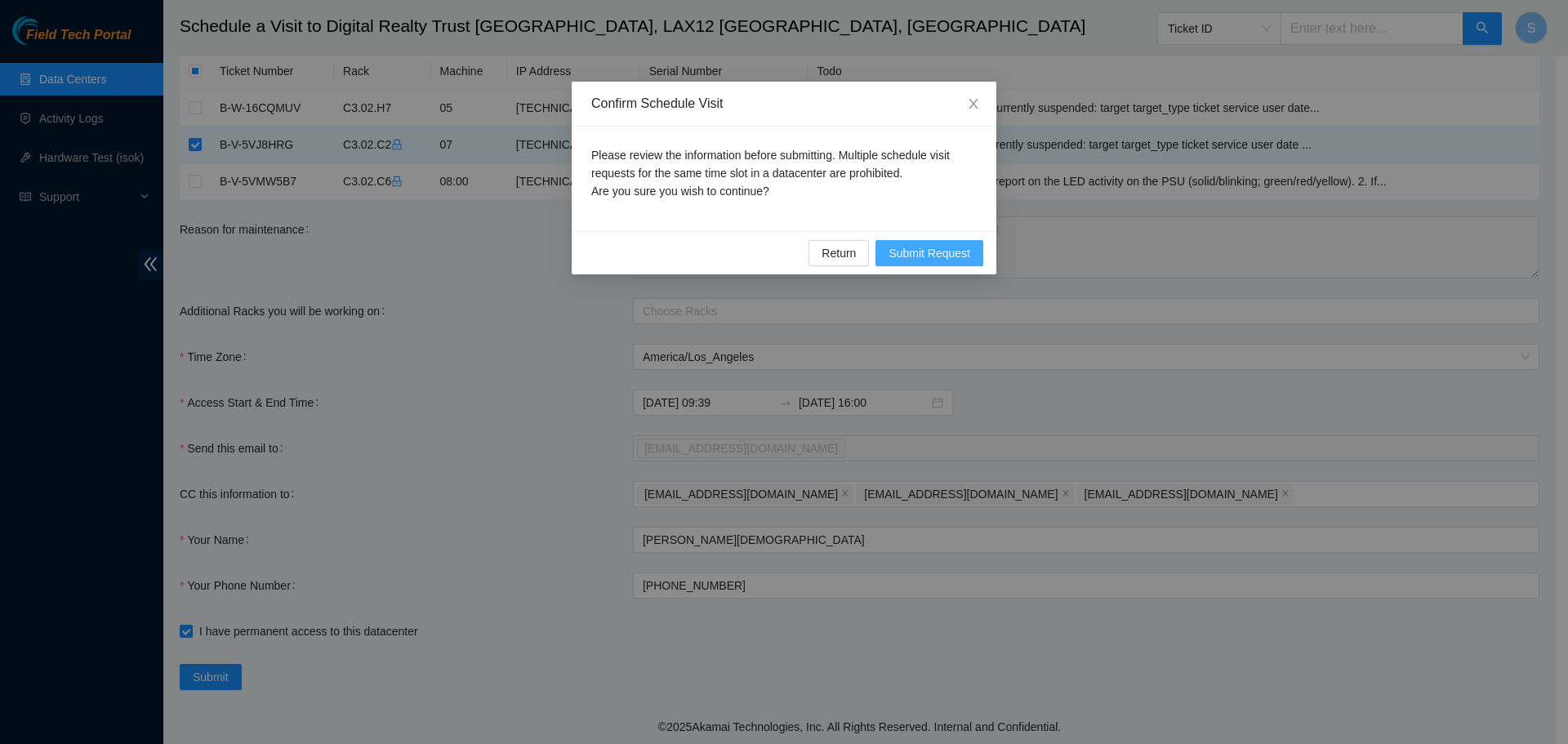
click at [957, 255] on span "Submit Request" at bounding box center [930, 253] width 82 height 18
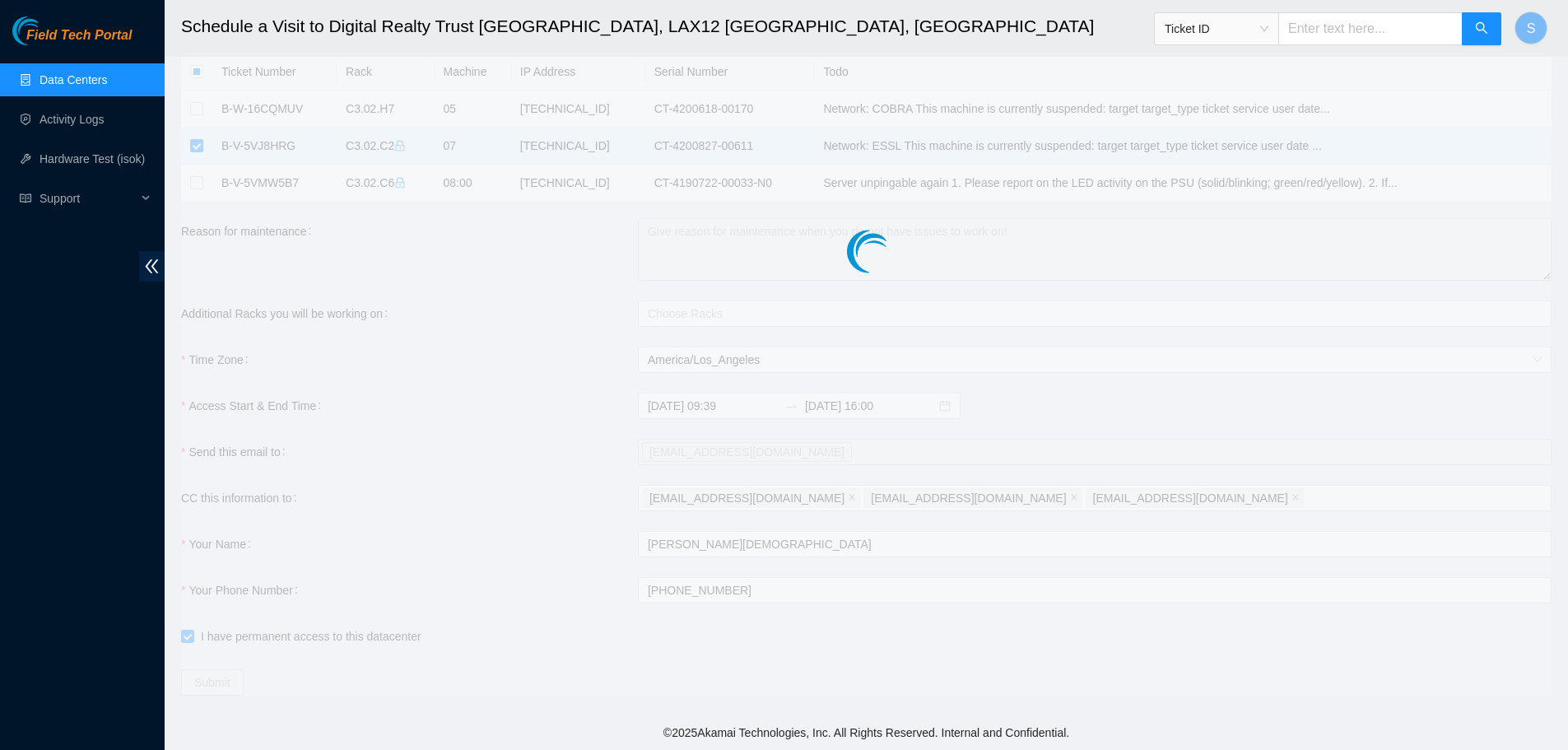
type input "[DATE] 09:40"
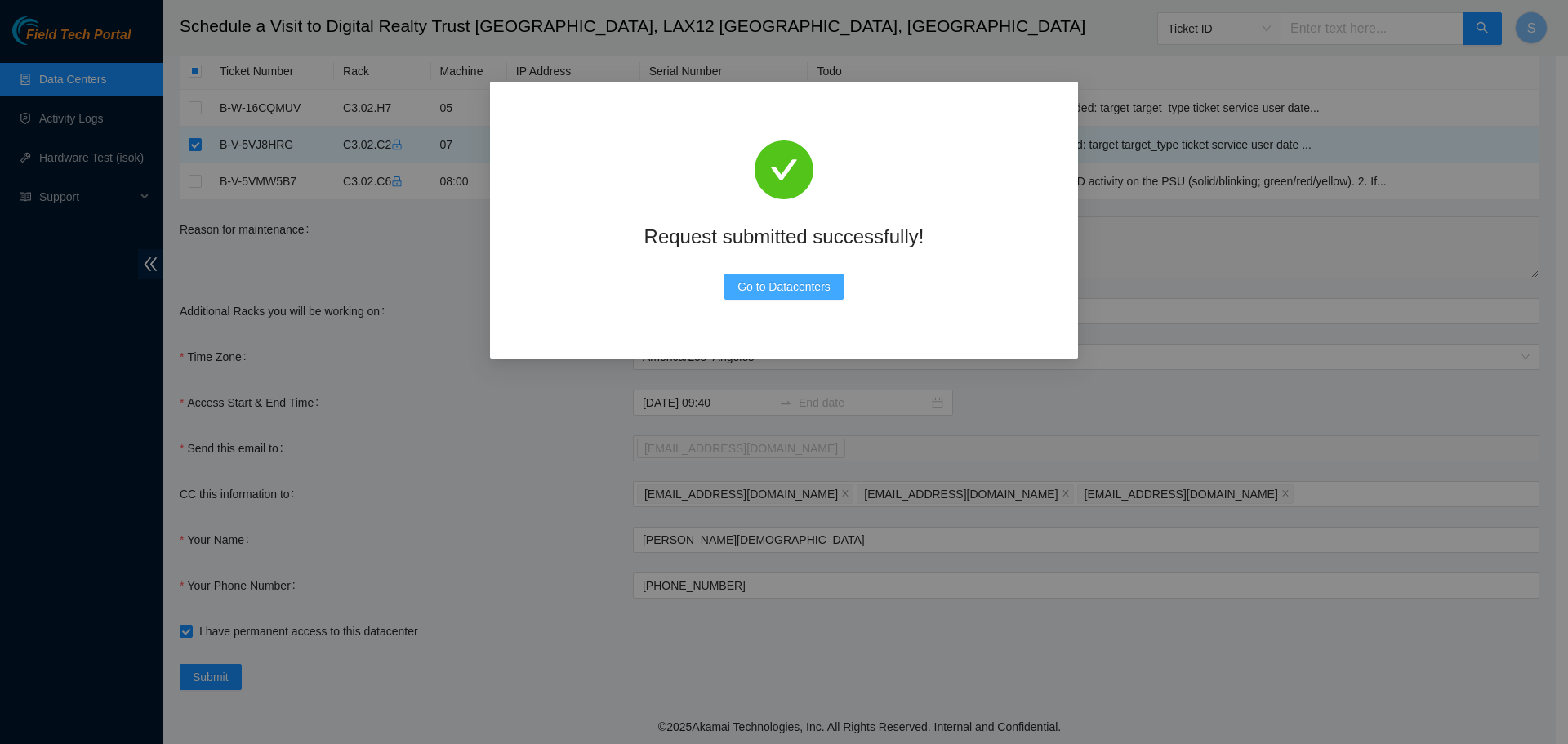
click at [756, 276] on button "Go to Datacenters" at bounding box center [783, 287] width 119 height 26
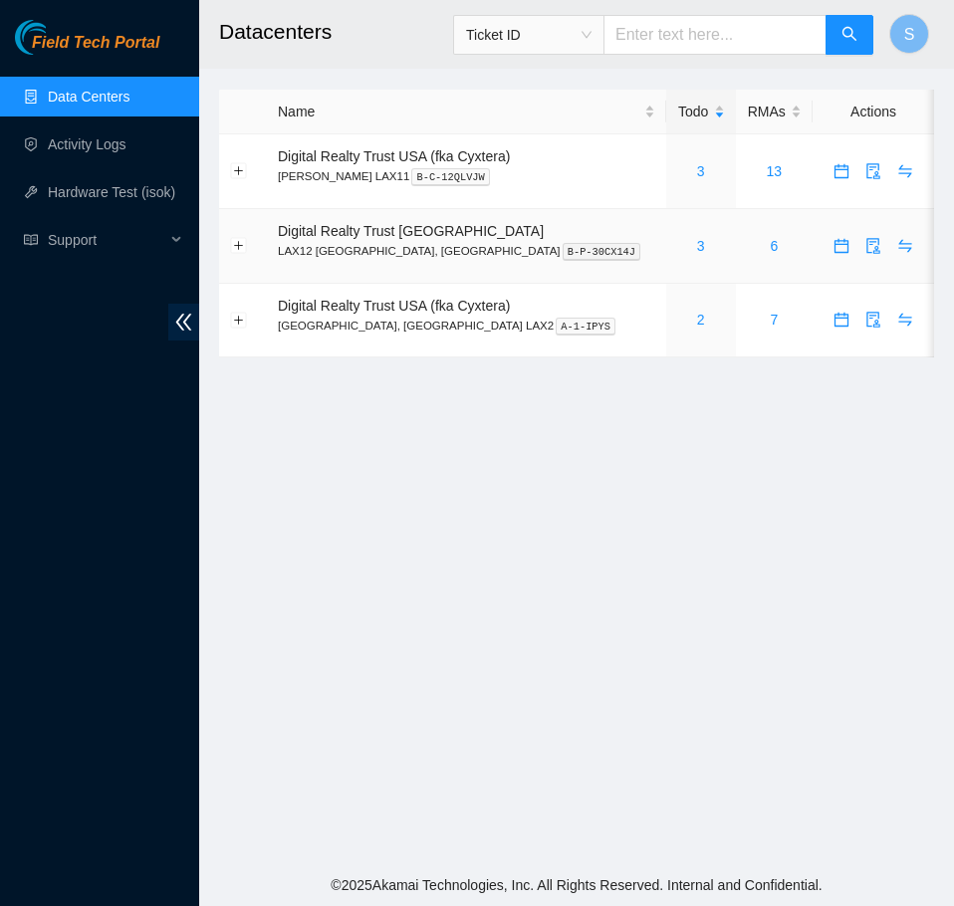
click at [677, 245] on div "3" at bounding box center [701, 246] width 48 height 22
